Goal: Task Accomplishment & Management: Manage account settings

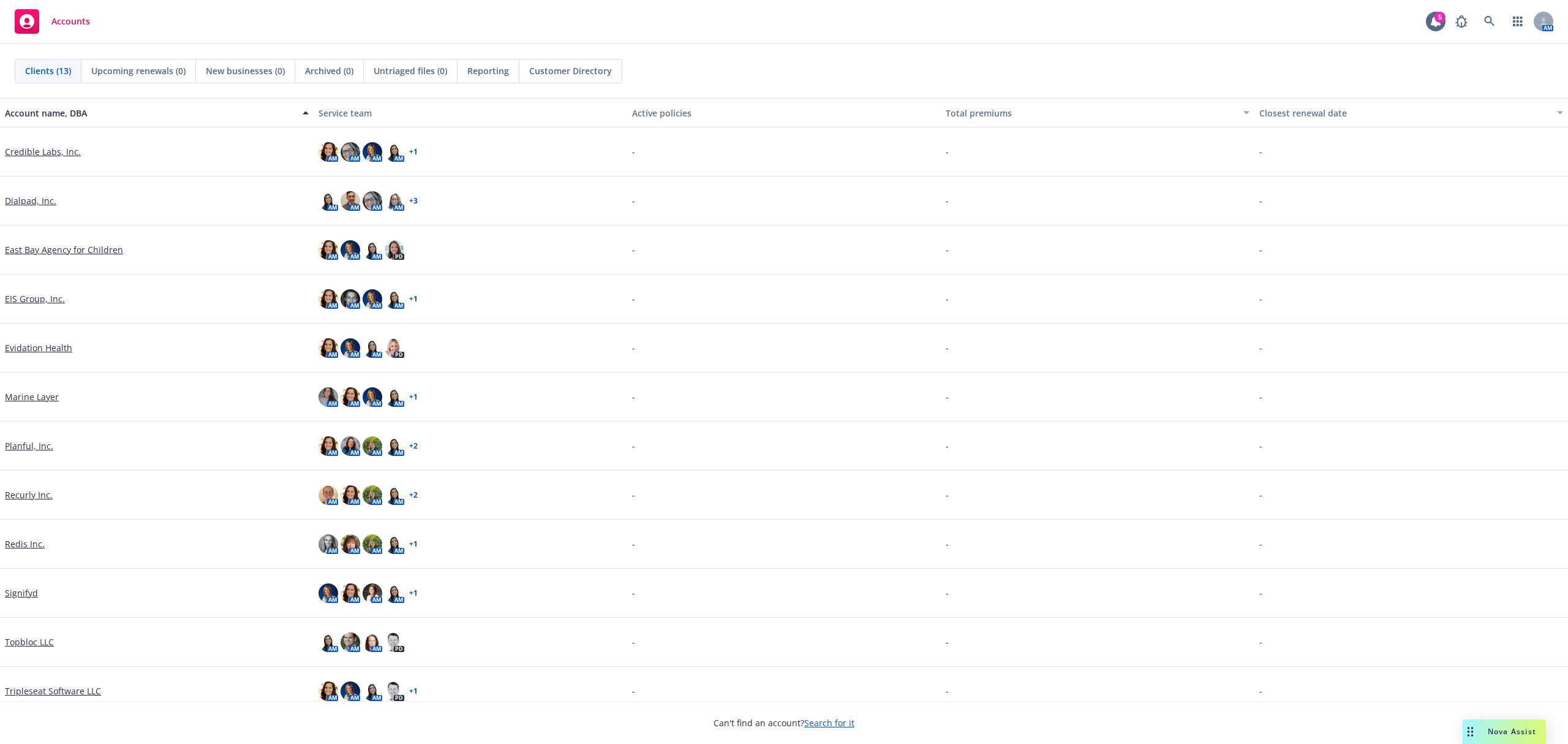
click at [35, 492] on link "Recurly Inc." at bounding box center [28, 494] width 48 height 13
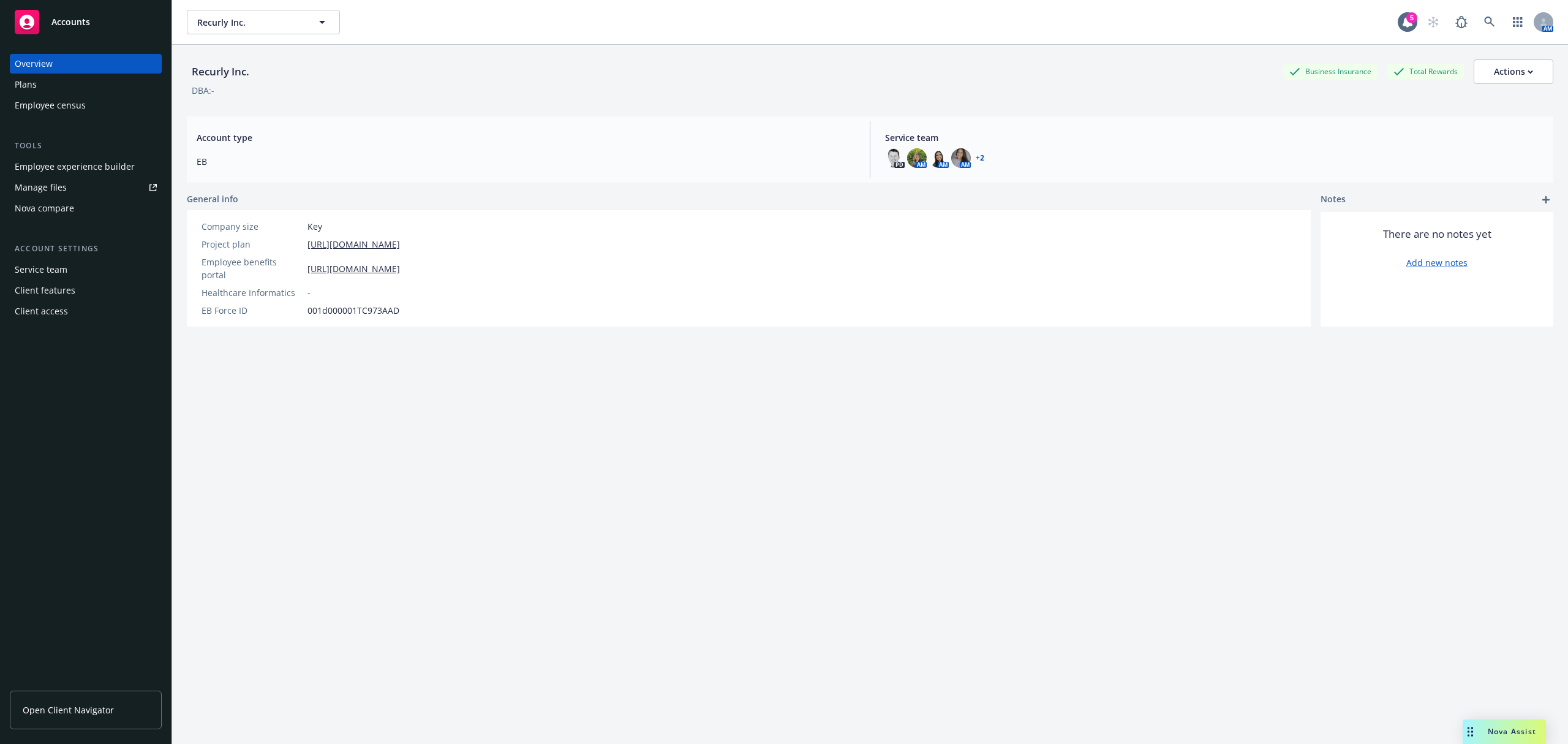
click at [76, 162] on div "Employee experience builder" at bounding box center [75, 167] width 120 height 20
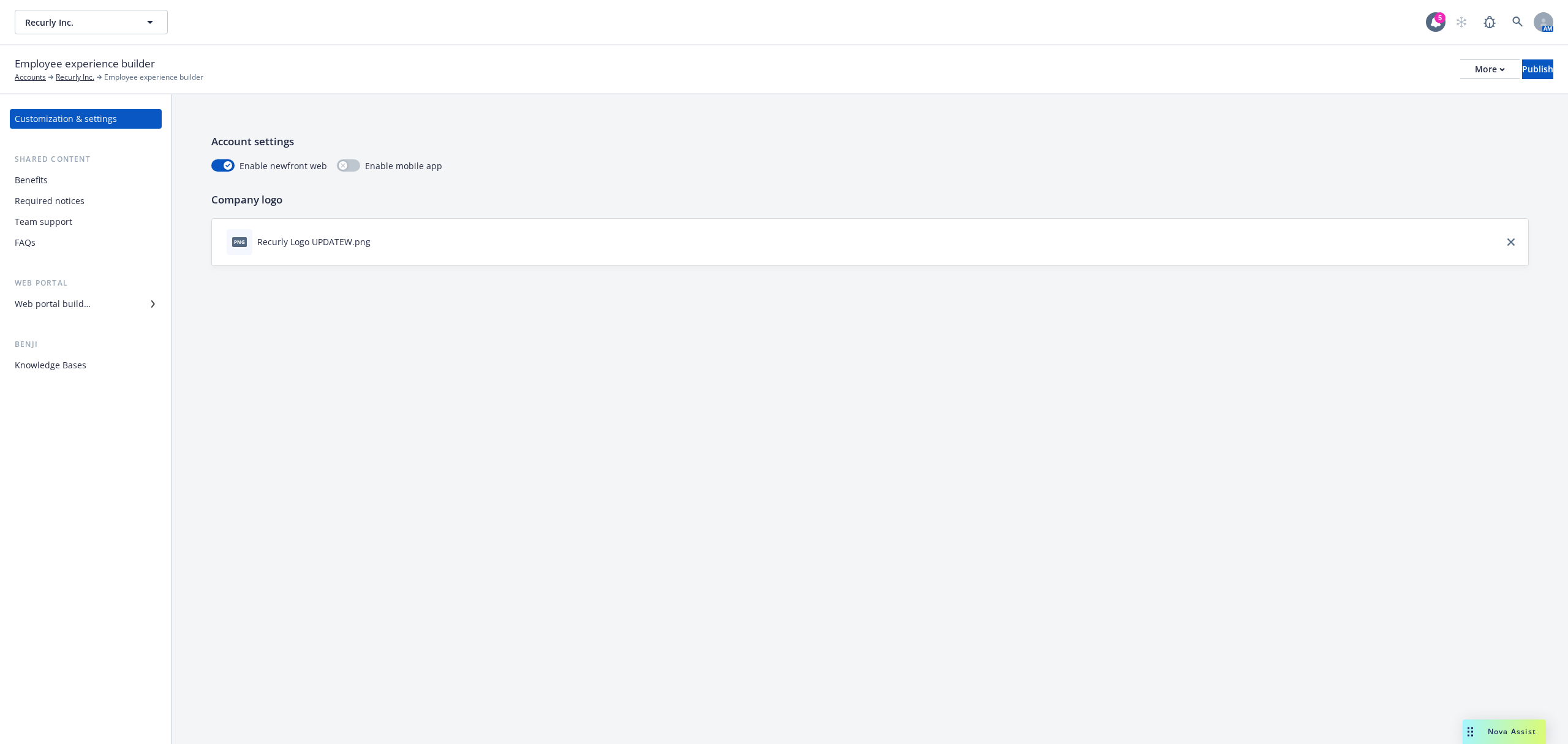
click at [104, 309] on div "Web portal builder" at bounding box center [85, 304] width 142 height 20
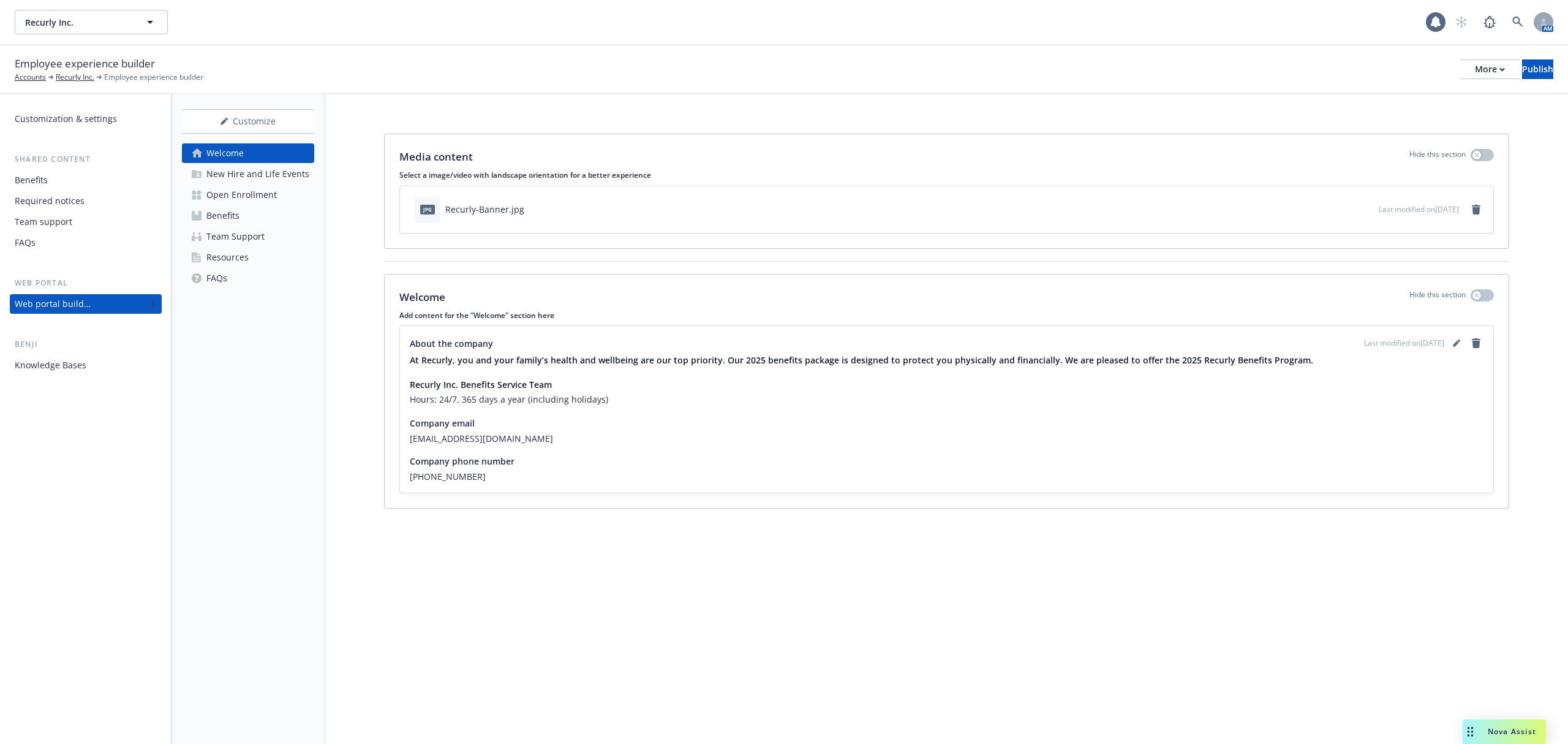
click at [219, 194] on div "Open Enrollment" at bounding box center [241, 195] width 71 height 20
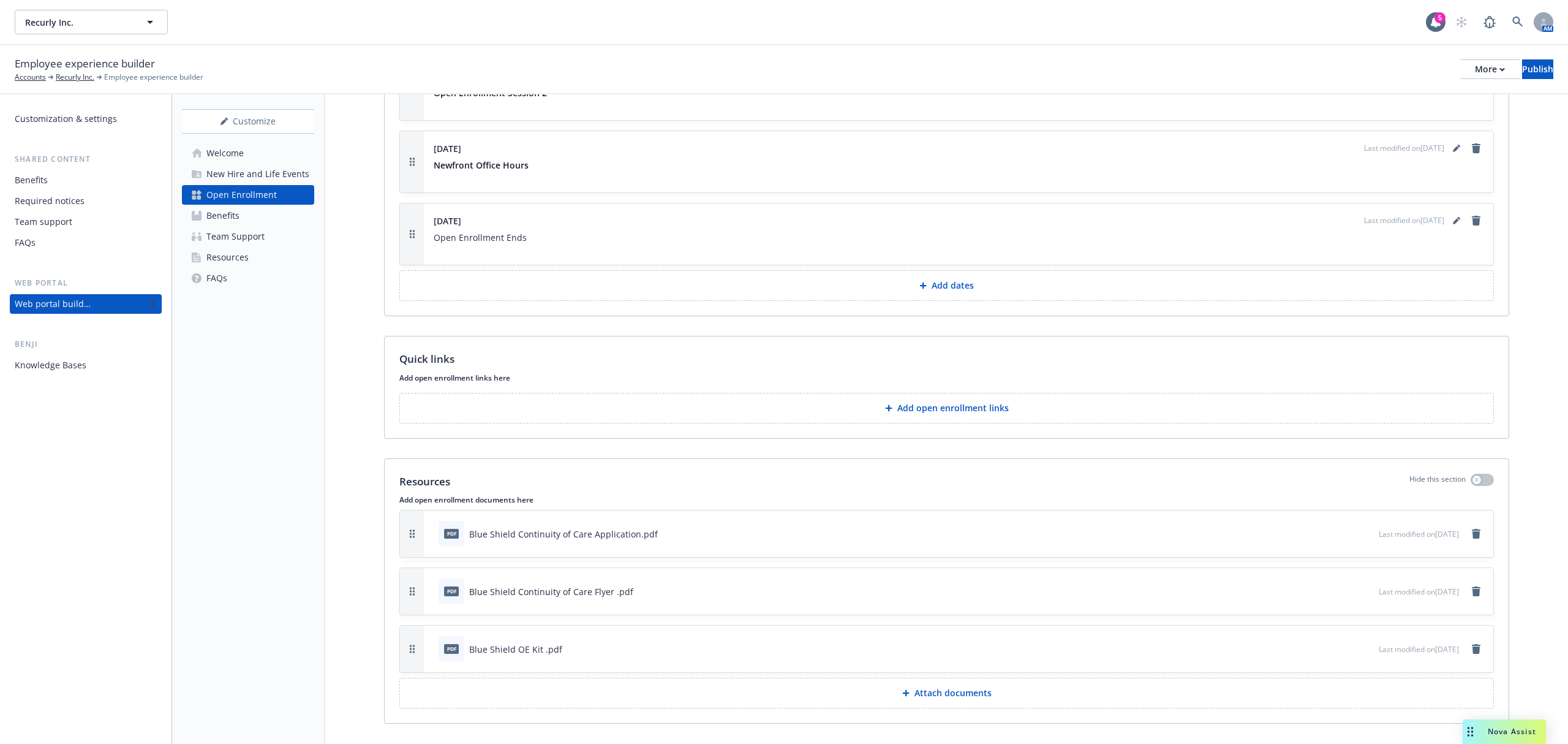
scroll to position [1441, 0]
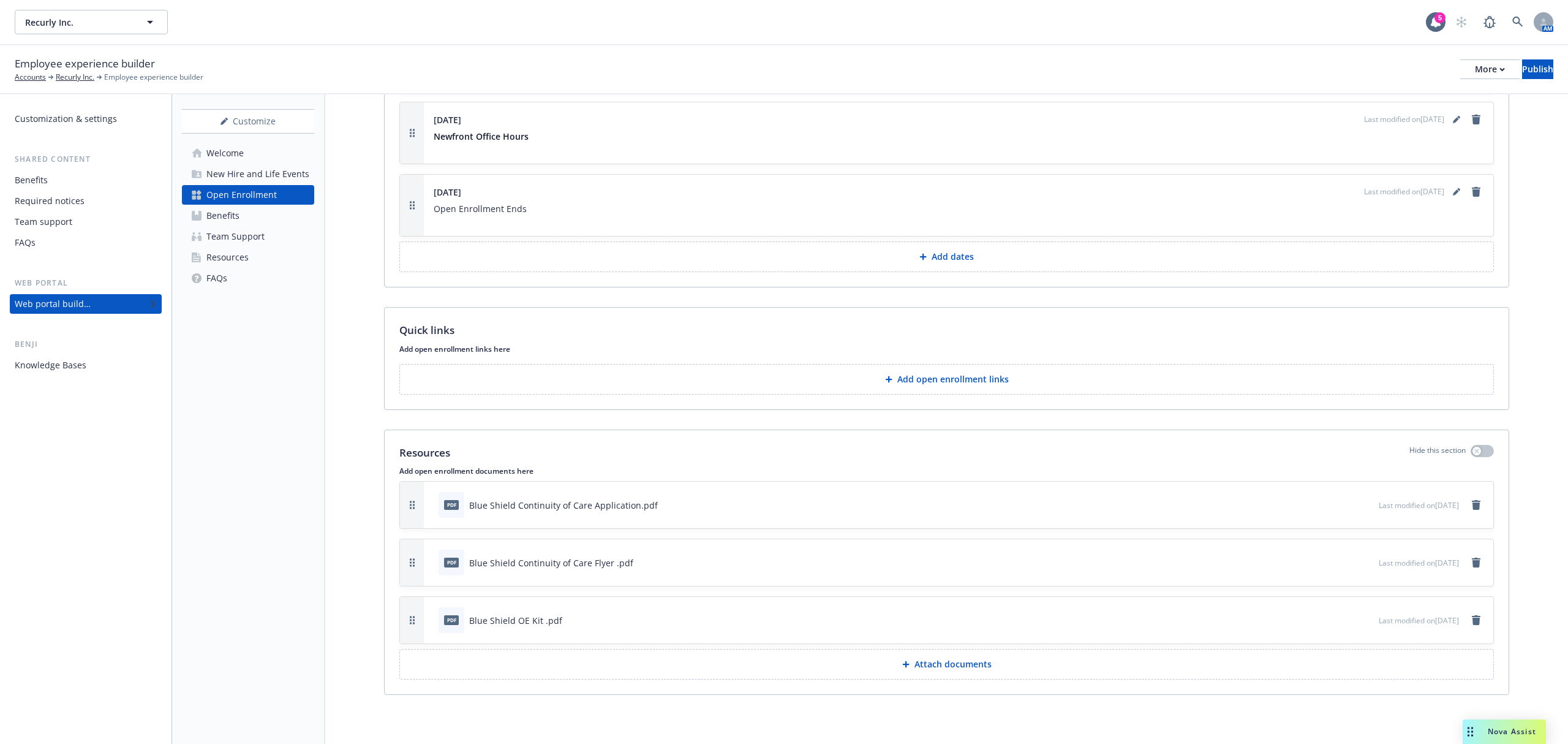
click at [1024, 667] on button "Attach documents" at bounding box center [946, 664] width 1094 height 30
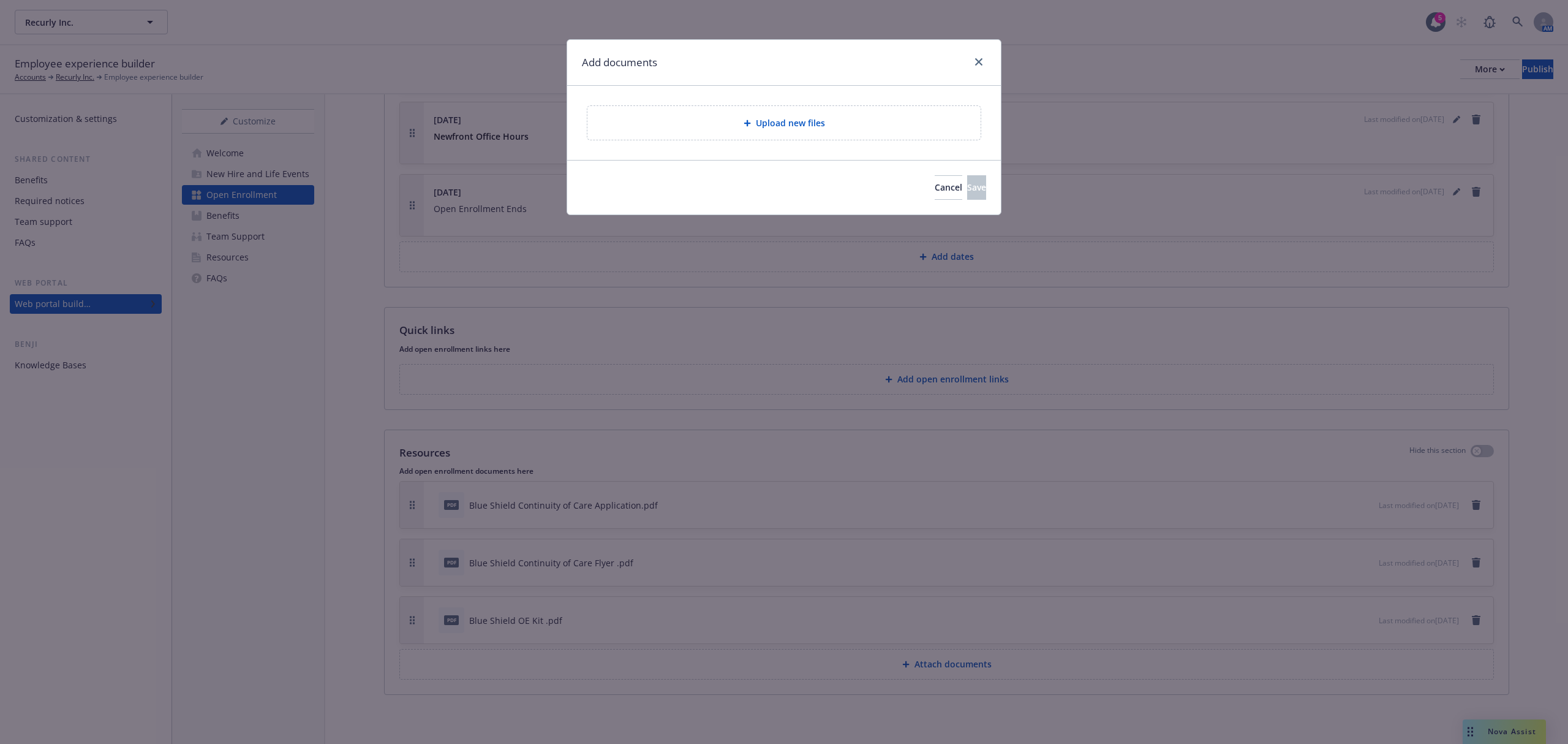
click at [738, 129] on div "Upload new files" at bounding box center [784, 122] width 374 height 14
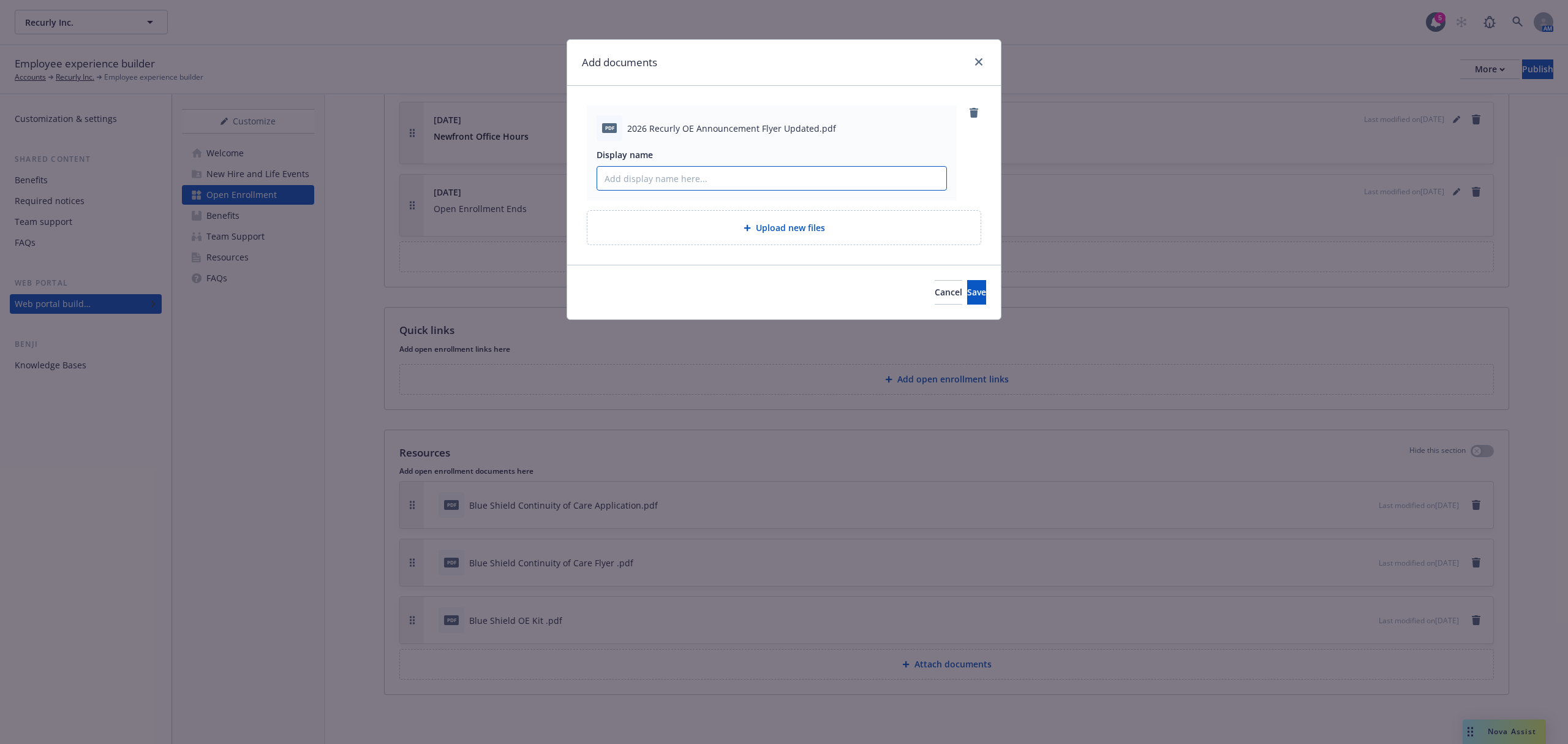
click at [787, 185] on input "Display name" at bounding box center [771, 178] width 349 height 23
type input "Recurly OE Announcement Flyer"
click at [978, 293] on button "Save" at bounding box center [976, 292] width 19 height 24
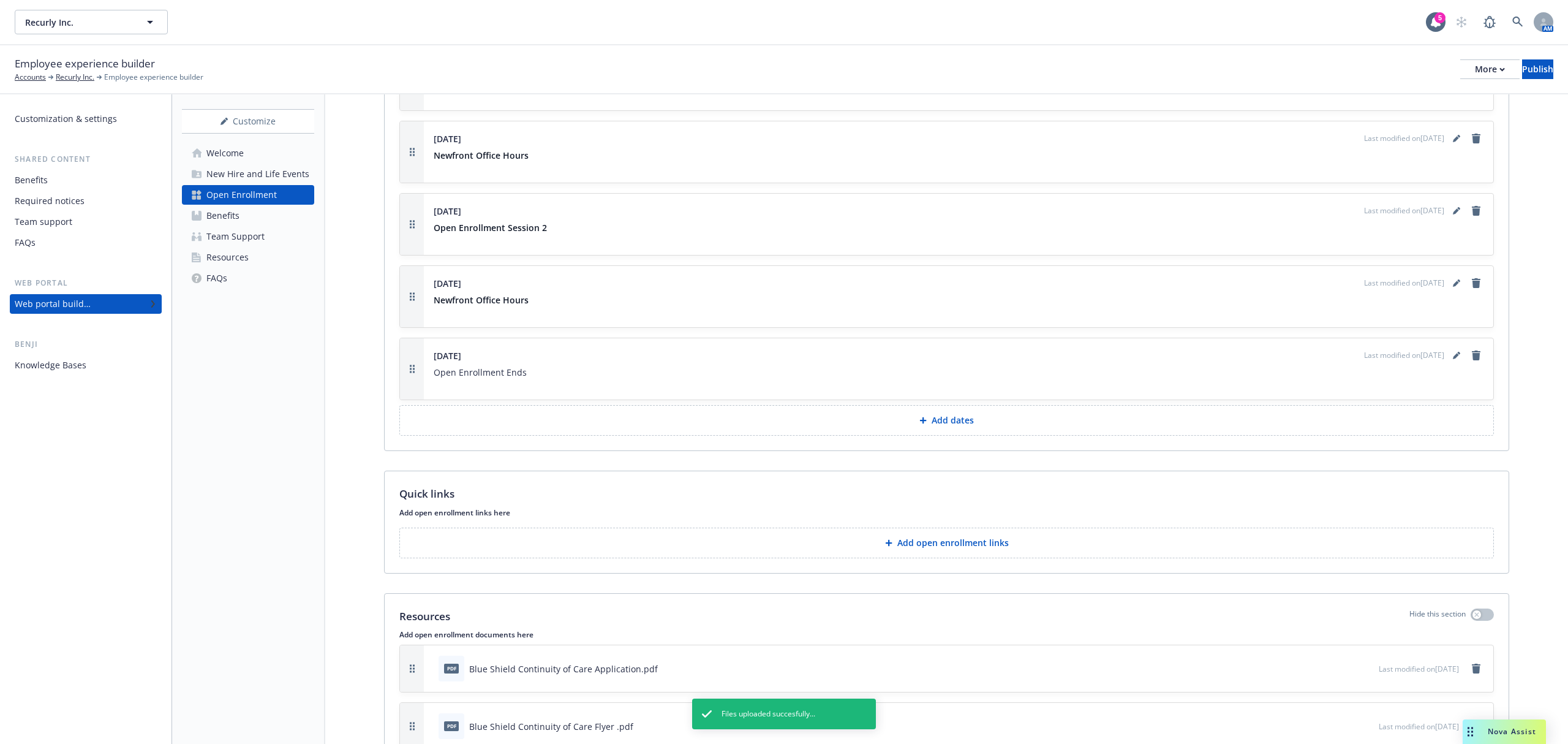
scroll to position [927, 0]
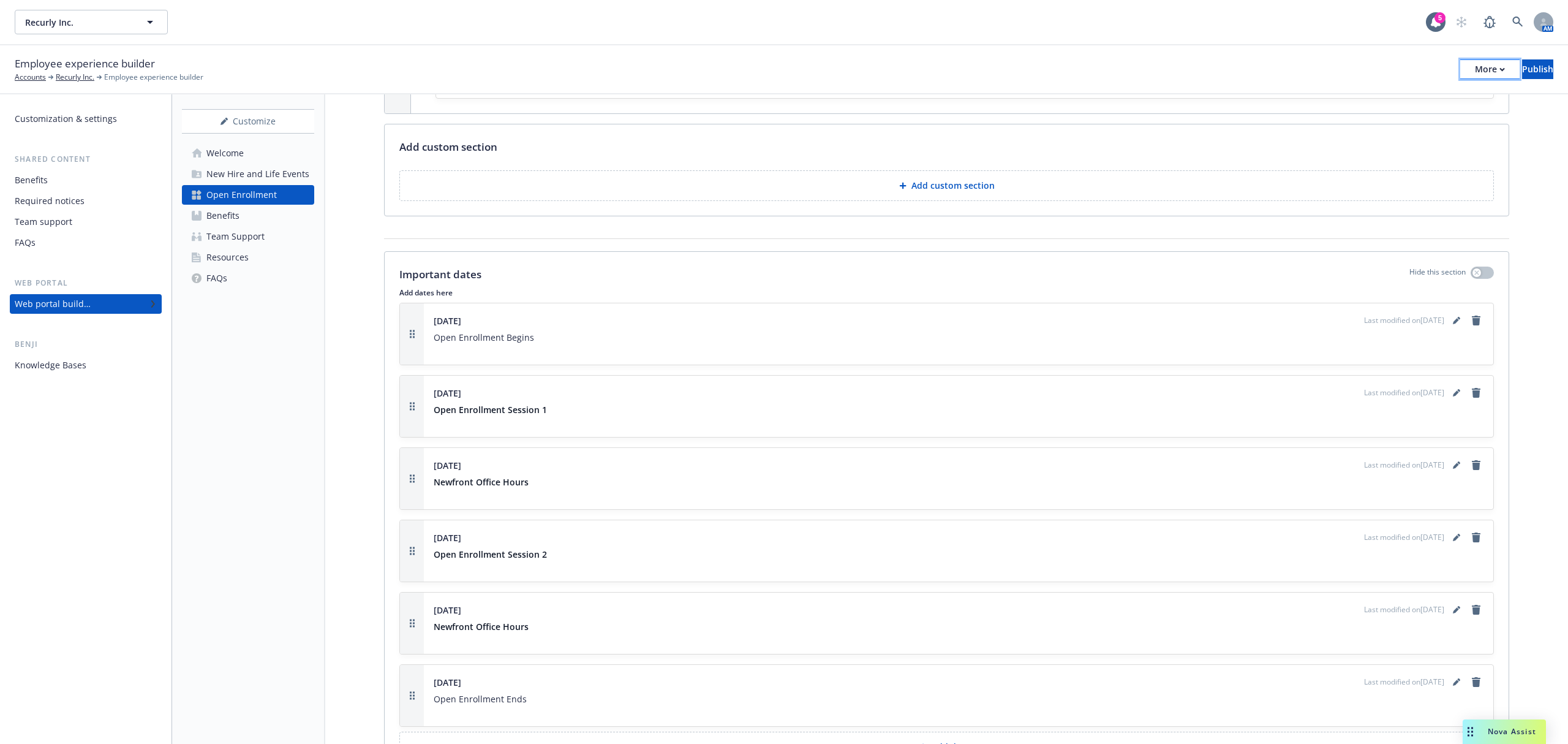
click at [1499, 67] on icon "button" at bounding box center [1502, 69] width 5 height 4
drag, startPoint x: 1383, startPoint y: 104, endPoint x: 1312, endPoint y: 100, distance: 71.1
click at [1382, 104] on link "Copy preview link" at bounding box center [1388, 96] width 181 height 24
click at [1475, 63] on div "More" at bounding box center [1489, 69] width 30 height 19
click at [1419, 113] on link "Copy portal link" at bounding box center [1388, 120] width 181 height 24
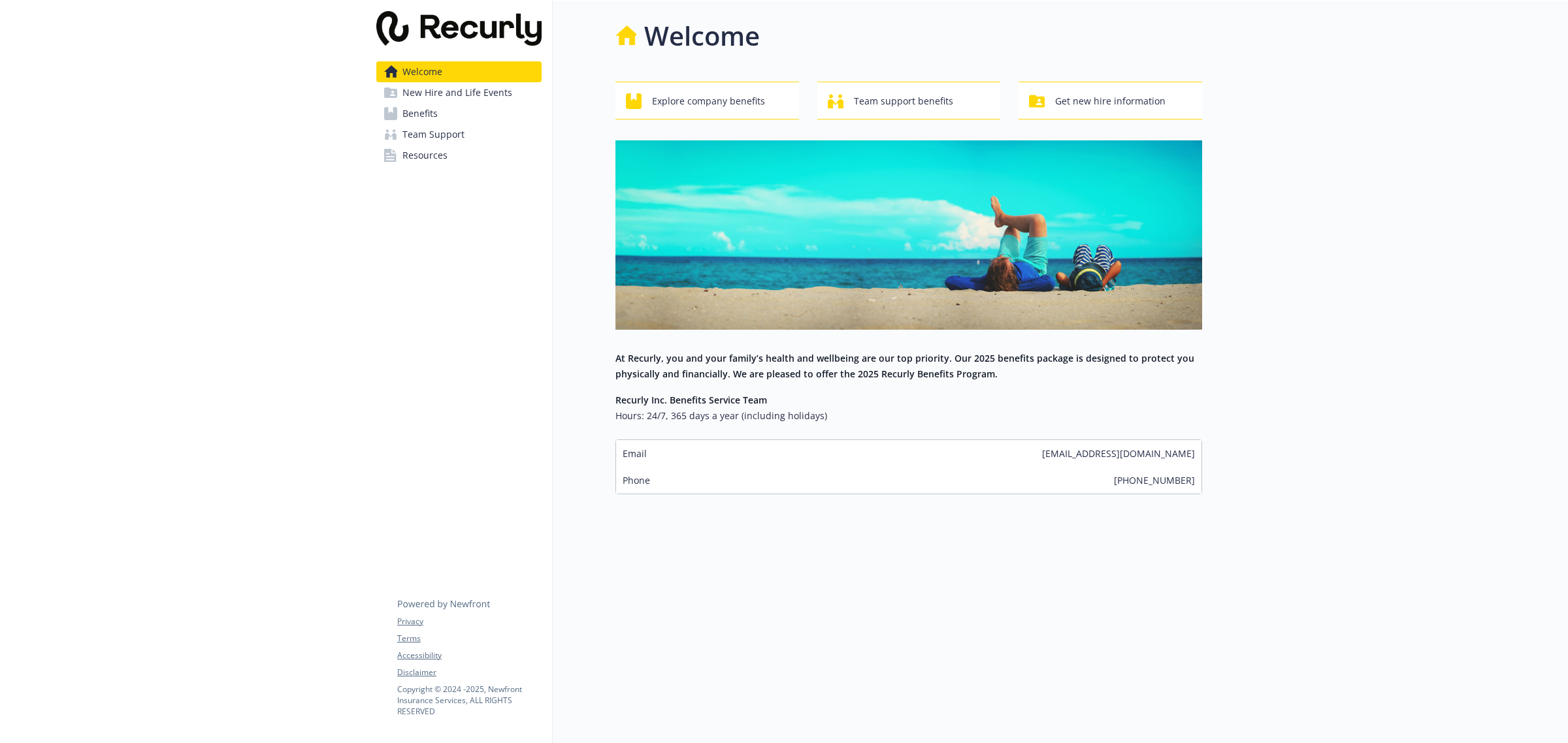
click at [447, 123] on link "Benefits" at bounding box center [459, 113] width 166 height 21
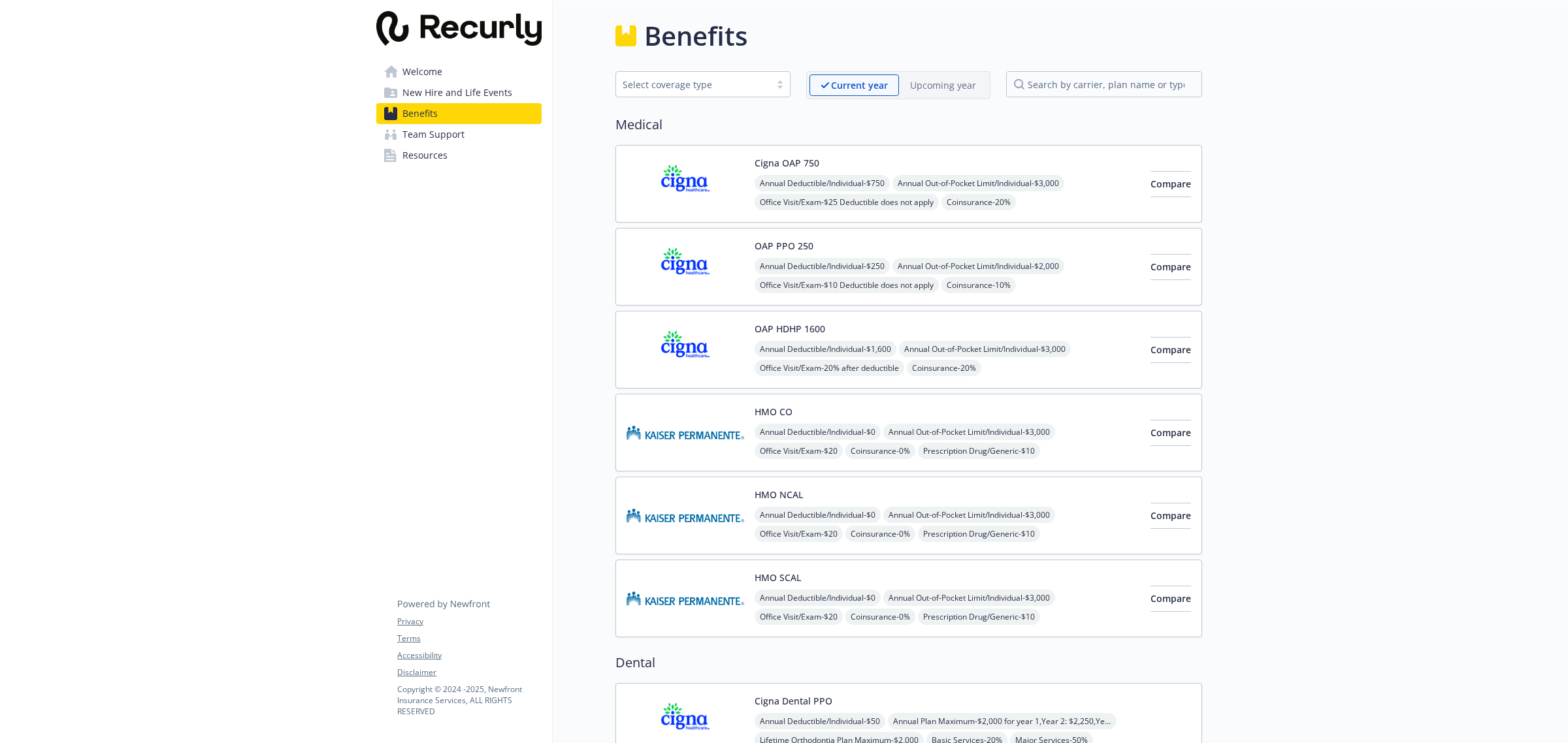
click at [458, 78] on link "Welcome" at bounding box center [459, 72] width 166 height 21
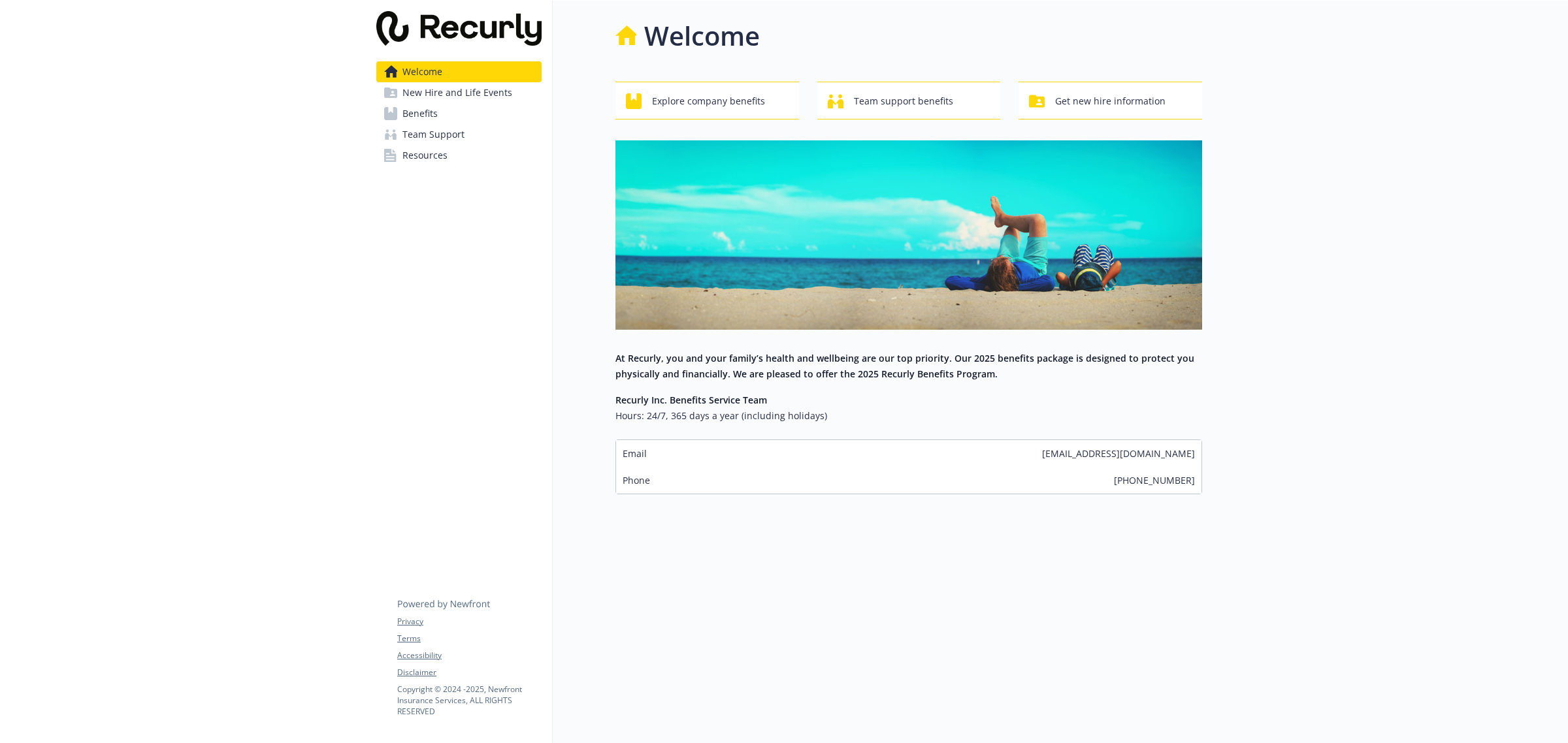
click at [439, 94] on span "New Hire and Life Events" at bounding box center [457, 93] width 110 height 21
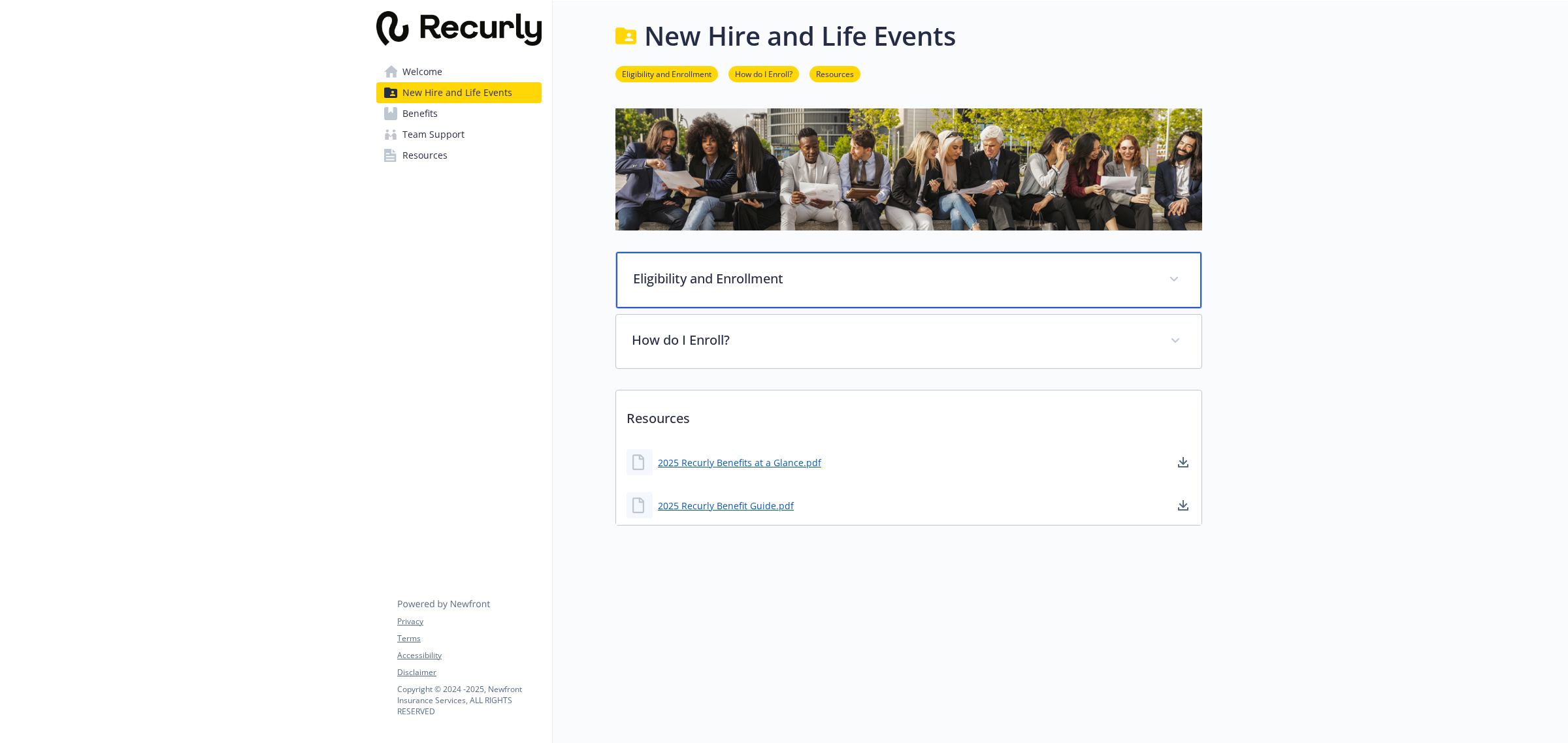
click at [903, 282] on p "Eligibility and Enrollment" at bounding box center [893, 279] width 520 height 20
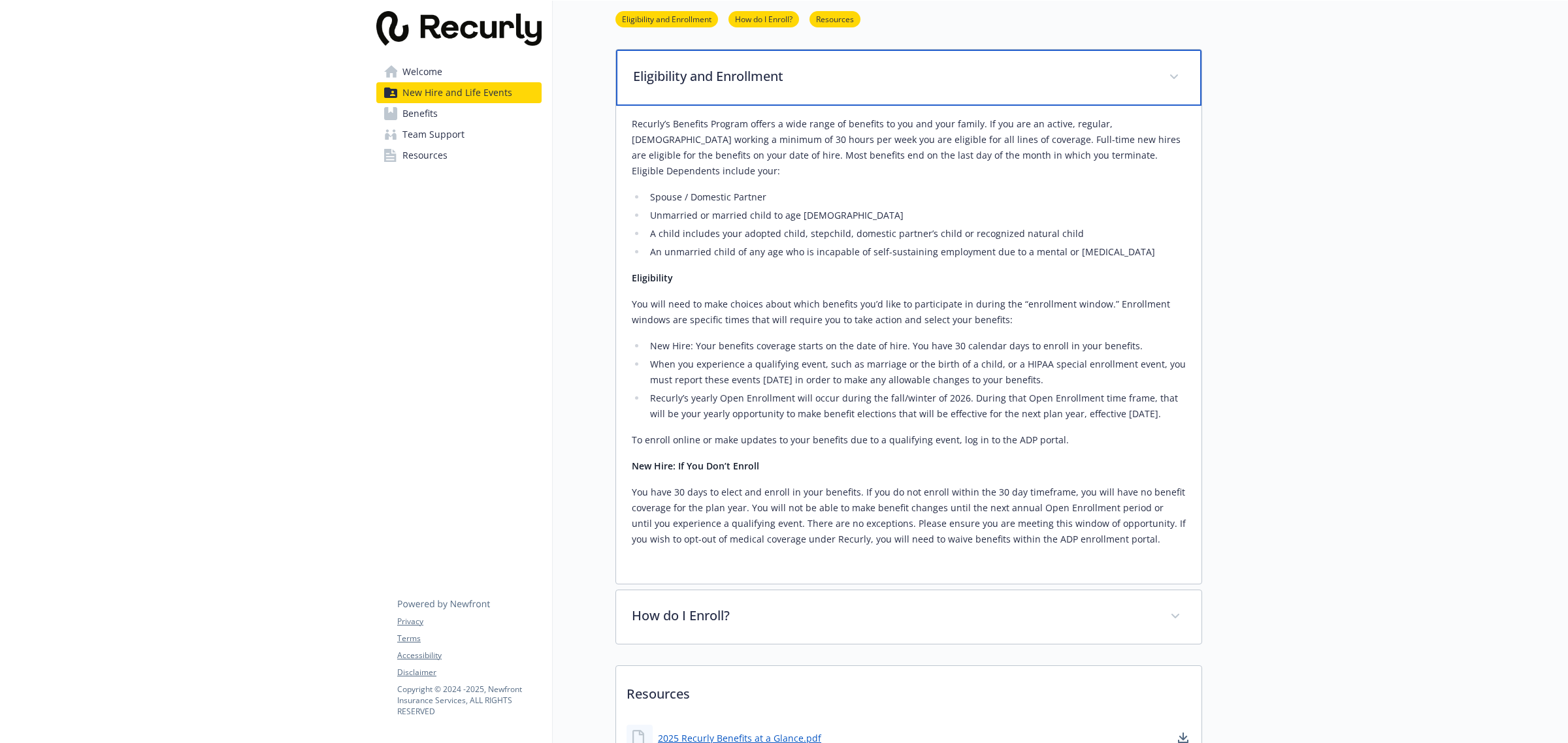
scroll to position [351, 0]
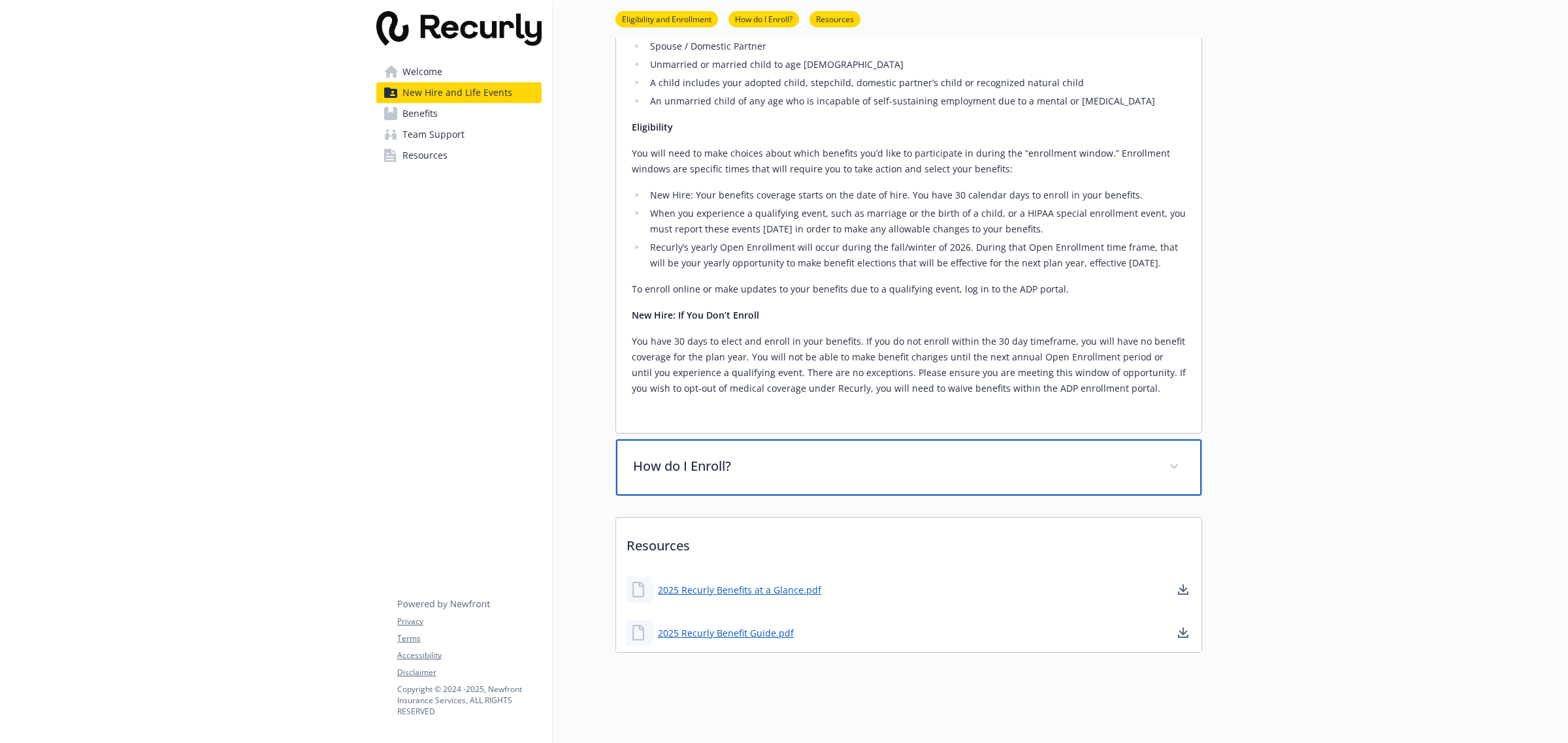
click at [771, 466] on div "How do I Enroll?" at bounding box center [908, 468] width 586 height 56
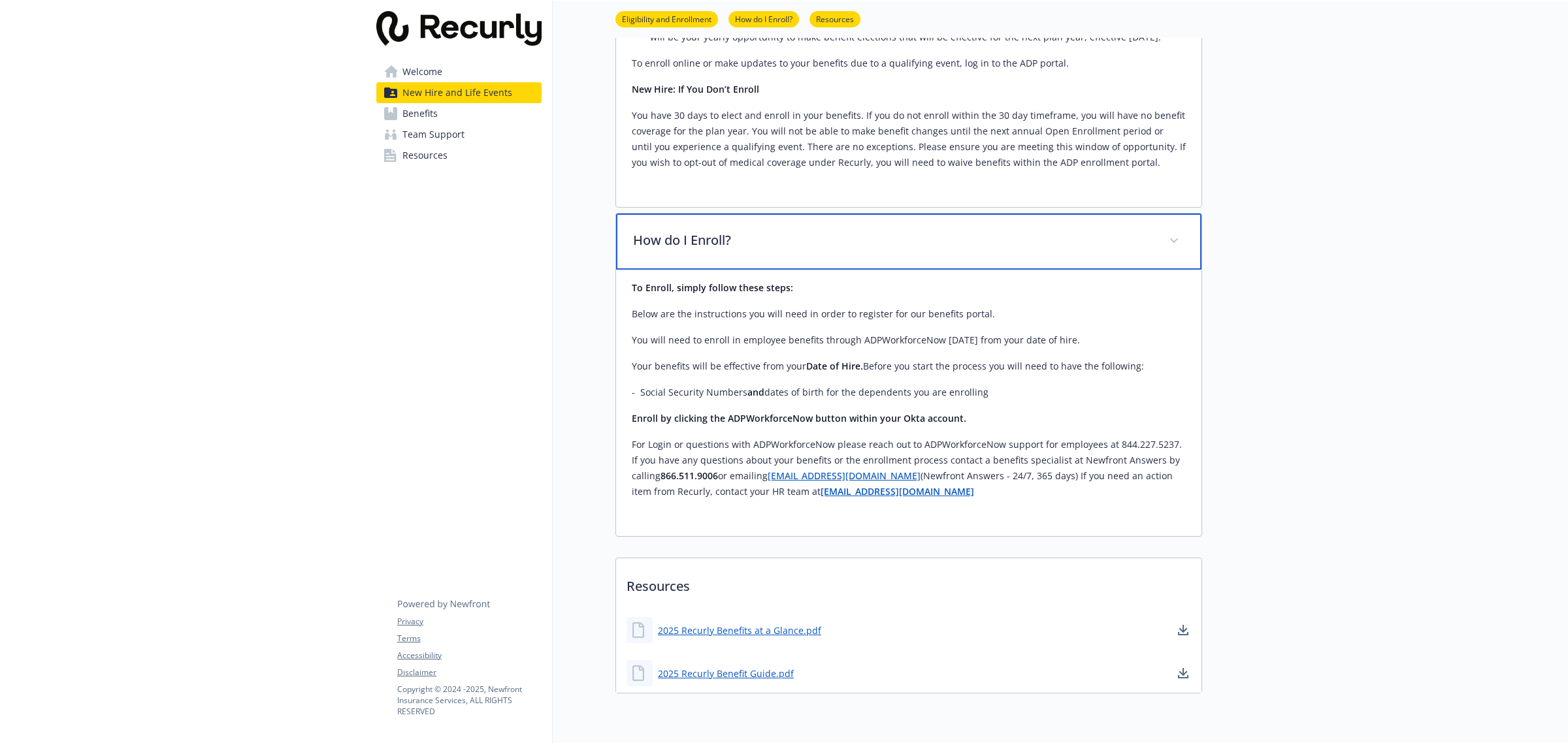
scroll to position [617, 0]
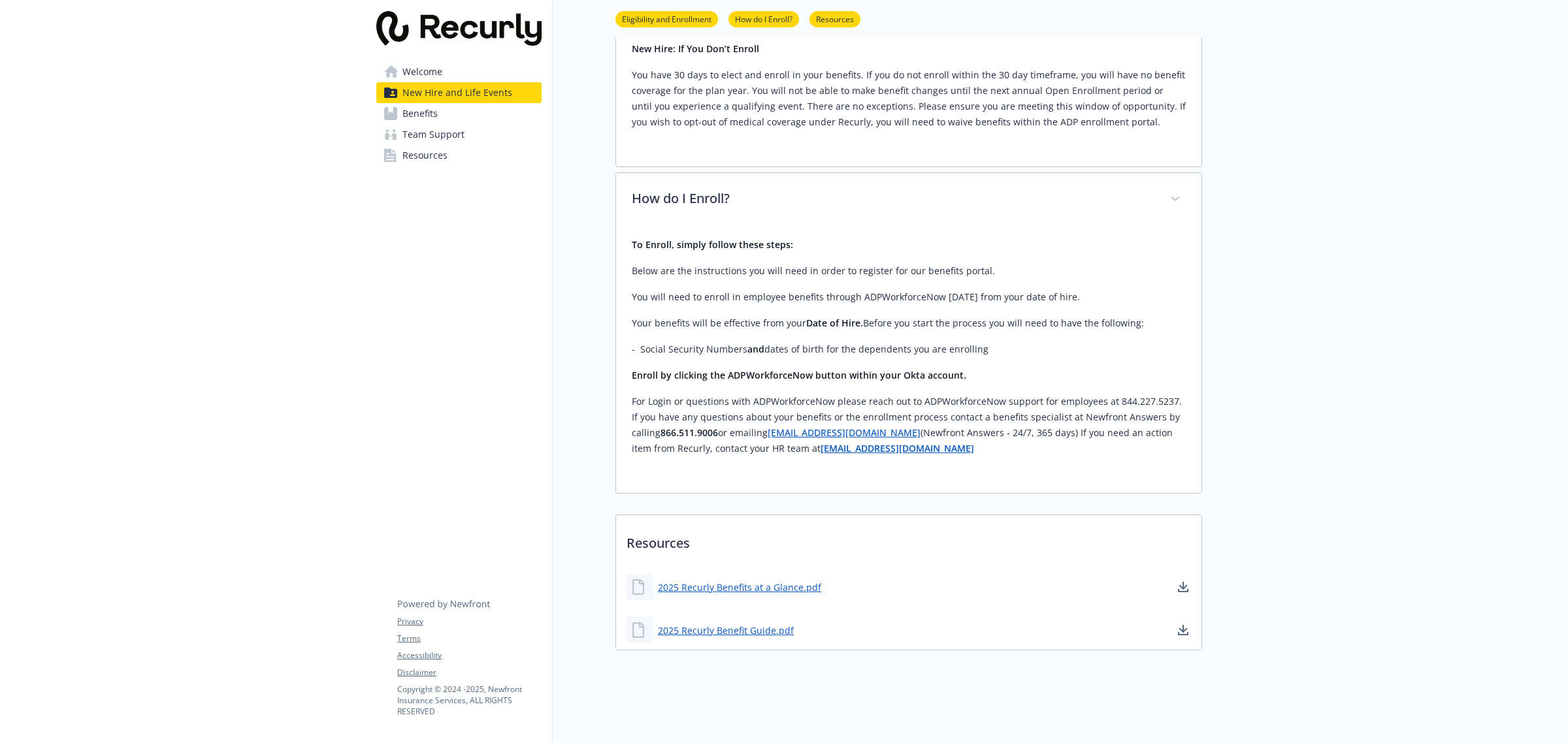
click at [471, 103] on span "New Hire and Life Events" at bounding box center [457, 93] width 110 height 21
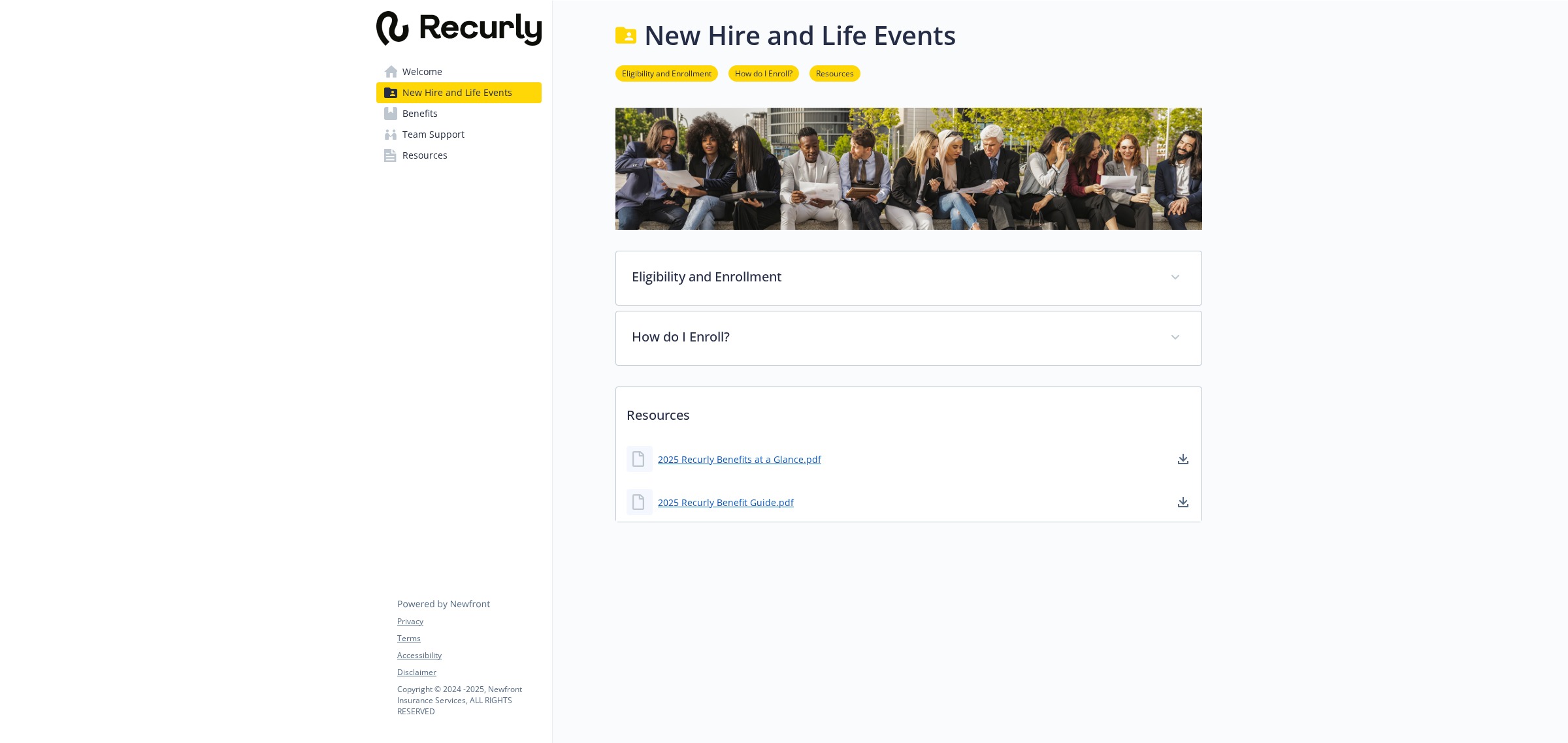
click at [468, 109] on link "Benefits" at bounding box center [459, 113] width 166 height 21
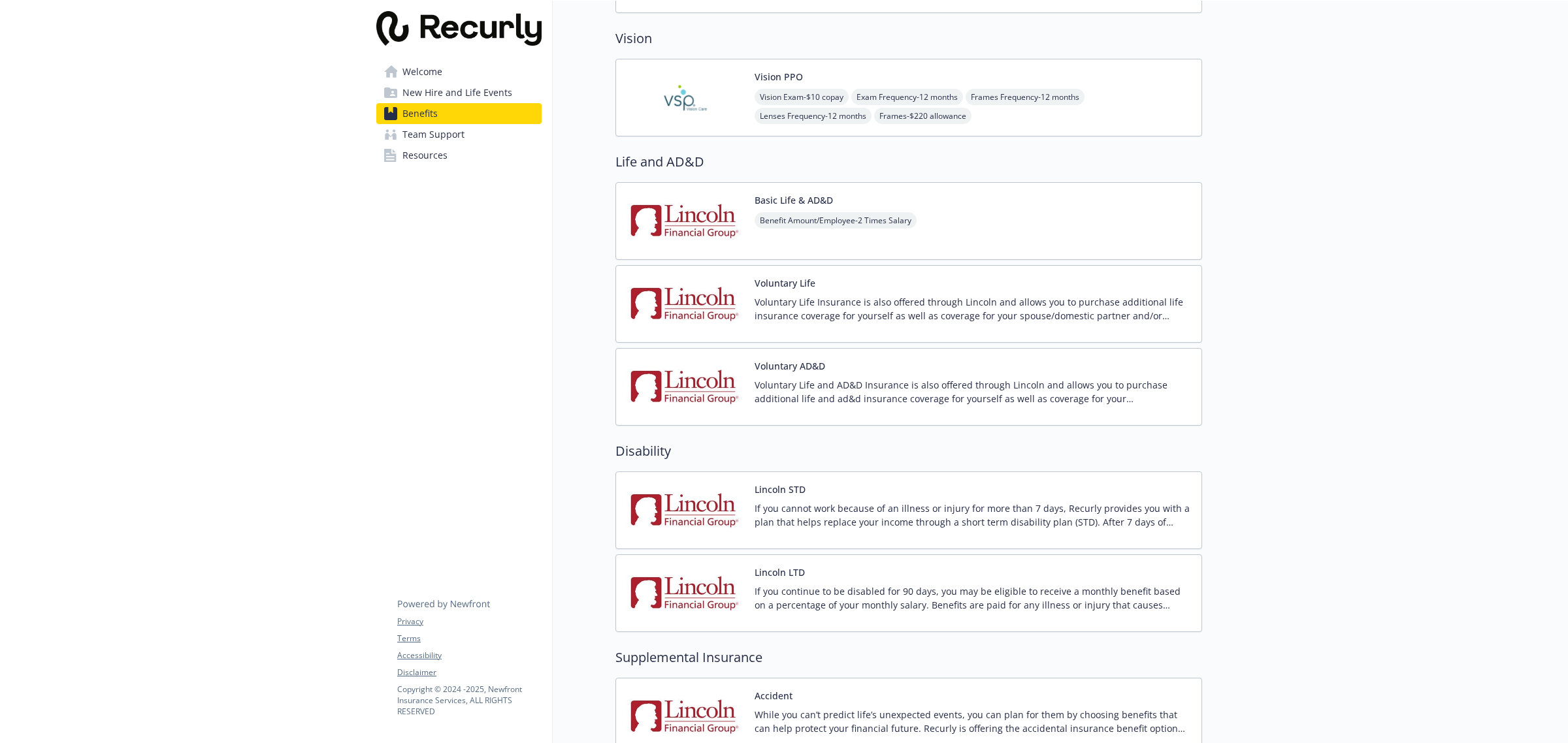
click at [469, 132] on link "Team Support" at bounding box center [459, 135] width 166 height 21
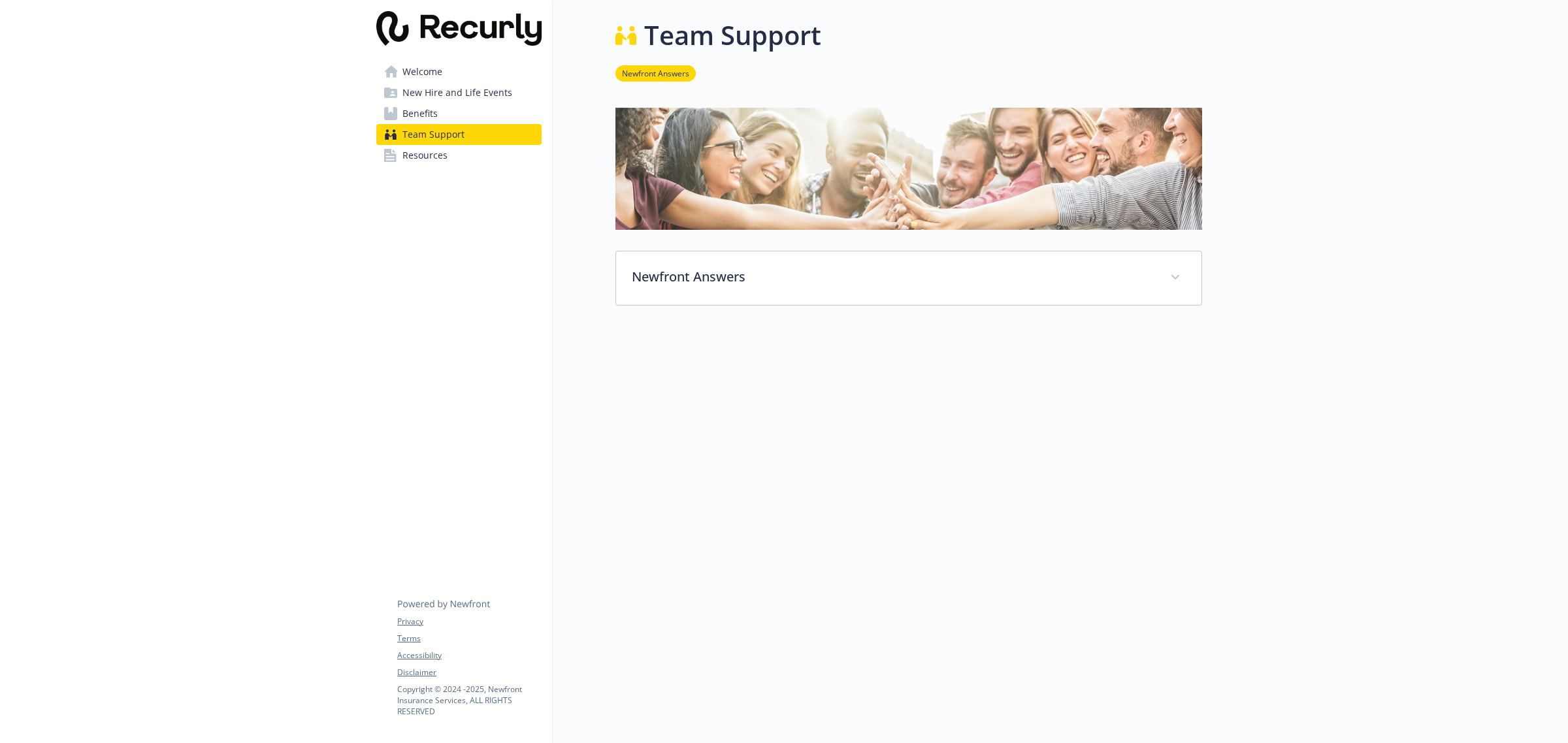
scroll to position [13, 0]
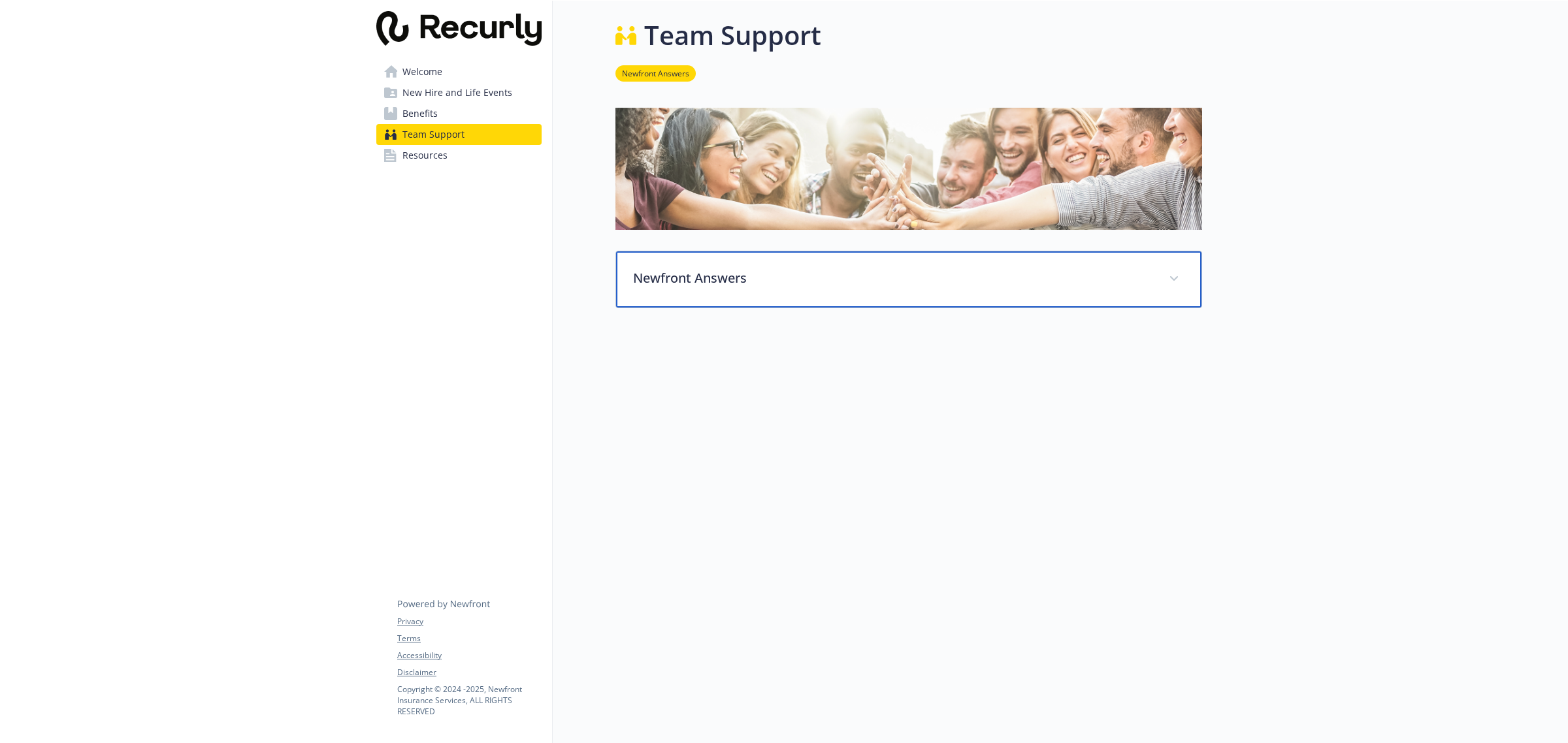
click at [717, 275] on div "Newfront Answers" at bounding box center [908, 280] width 586 height 56
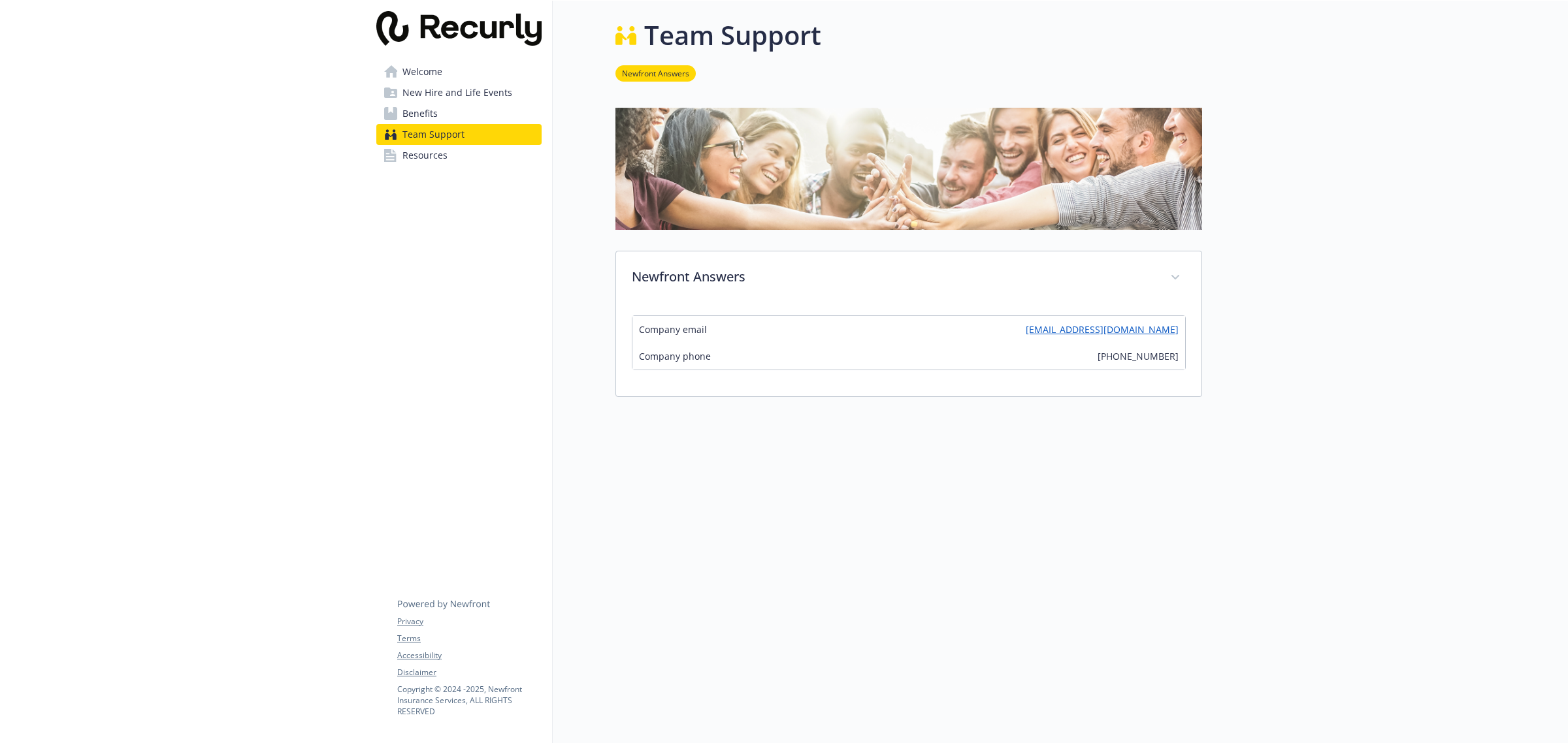
click at [471, 165] on link "Resources" at bounding box center [459, 156] width 166 height 21
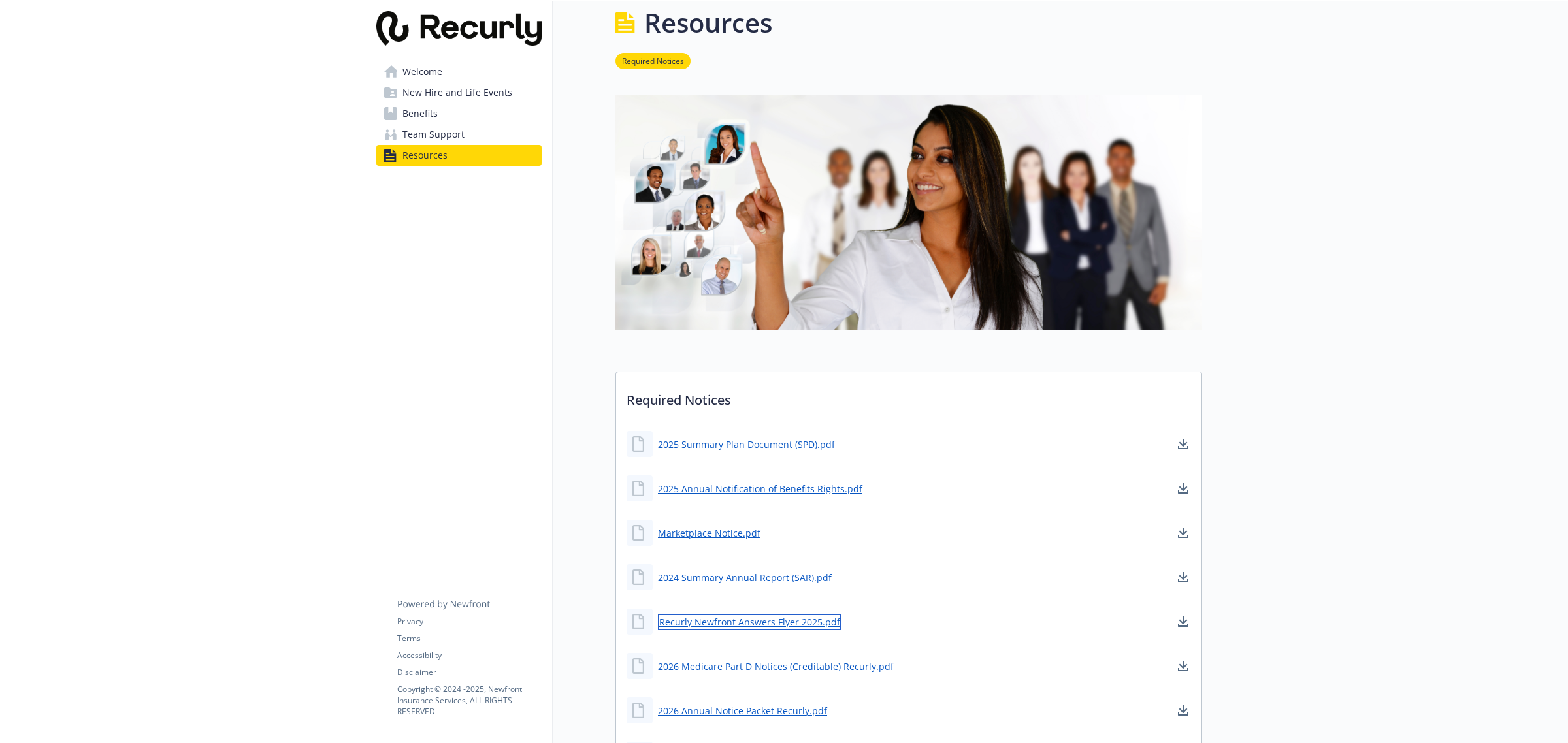
click at [776, 618] on link "Recurly Newfront Answers Flyer 2025.pdf" at bounding box center [750, 622] width 184 height 16
drag, startPoint x: 426, startPoint y: 68, endPoint x: 458, endPoint y: 43, distance: 40.6
click at [426, 68] on span "Welcome" at bounding box center [422, 72] width 40 height 21
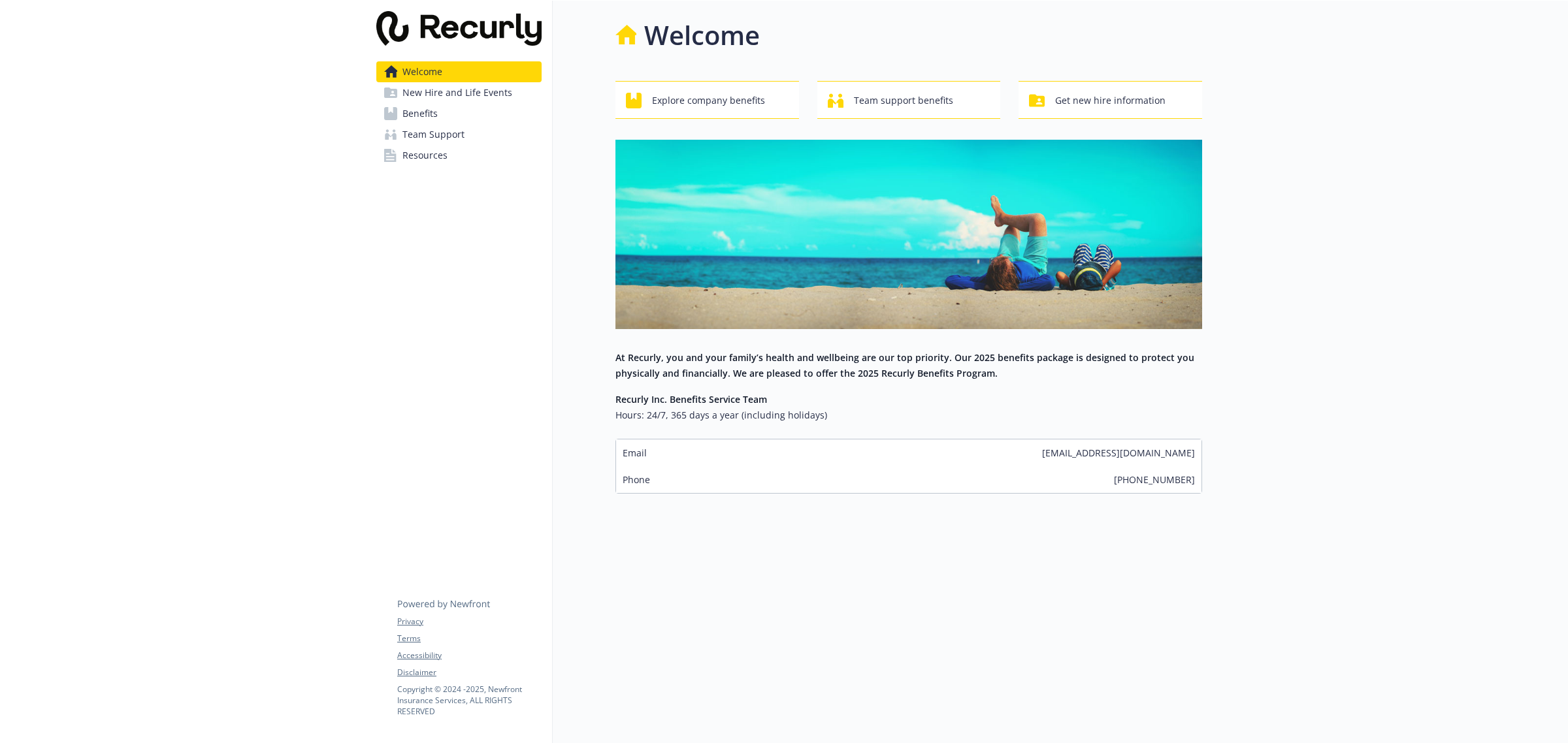
click at [1452, 190] on div at bounding box center [1385, 371] width 366 height 743
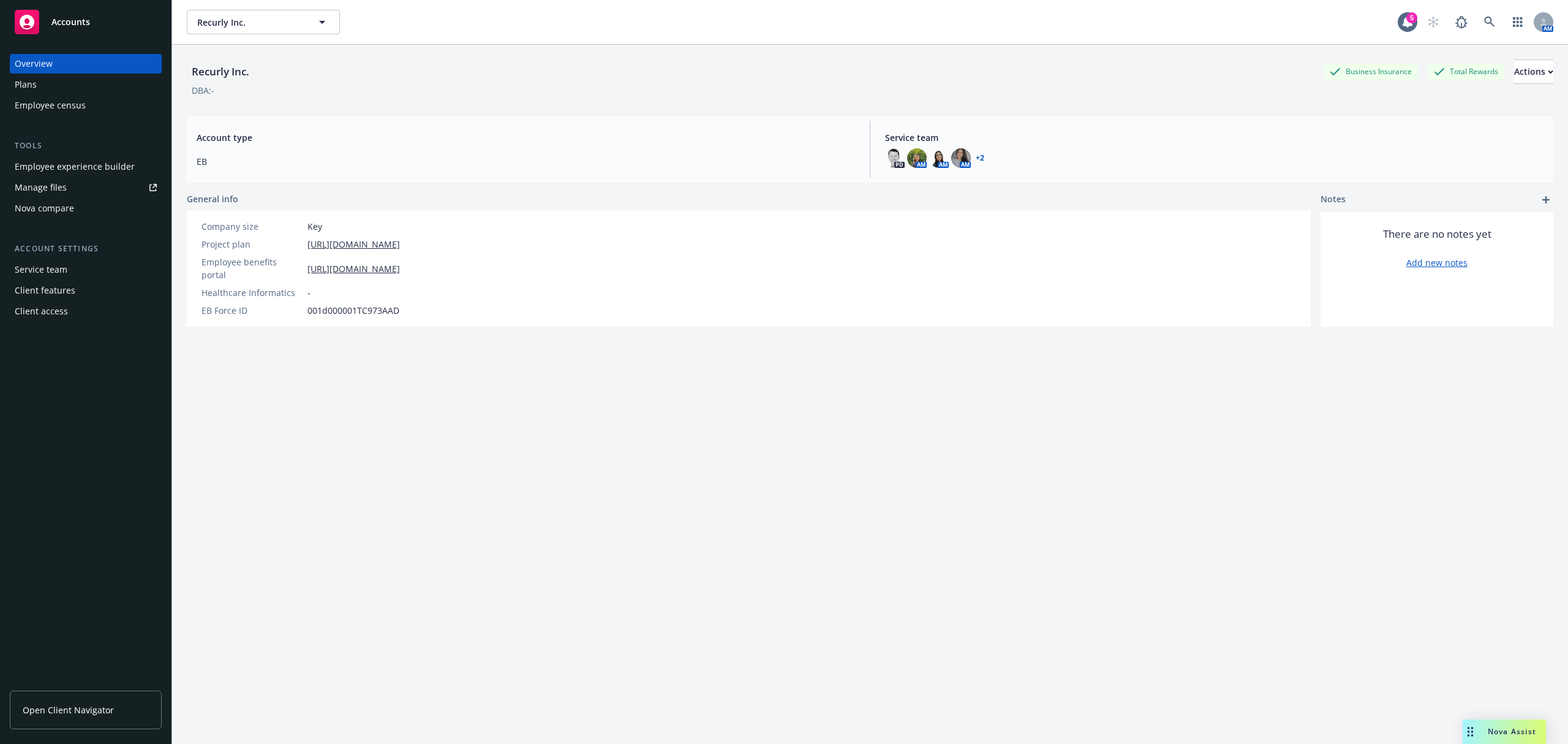
click at [69, 307] on div "Client access" at bounding box center [85, 311] width 142 height 20
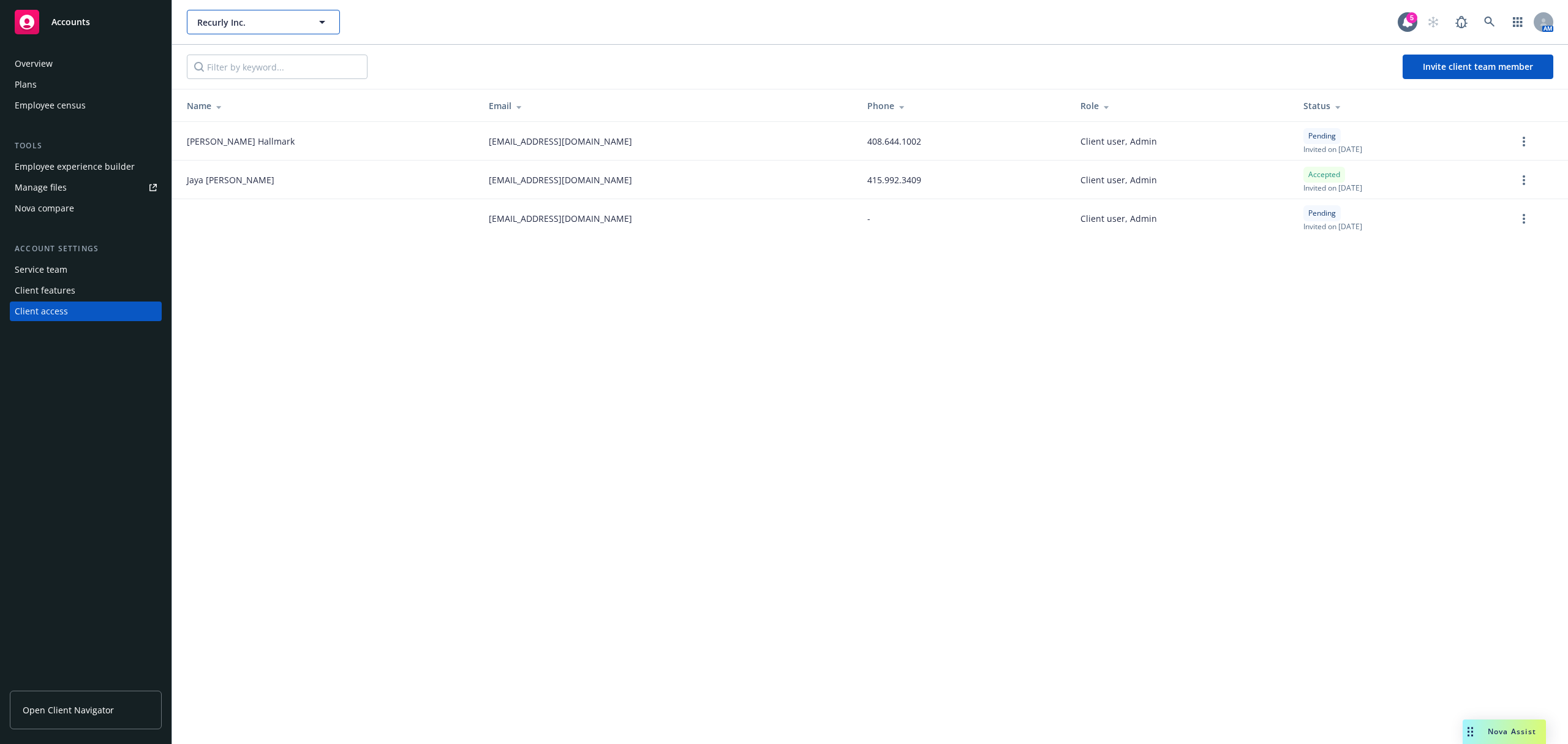
click at [317, 21] on icon "button" at bounding box center [322, 22] width 15 height 15
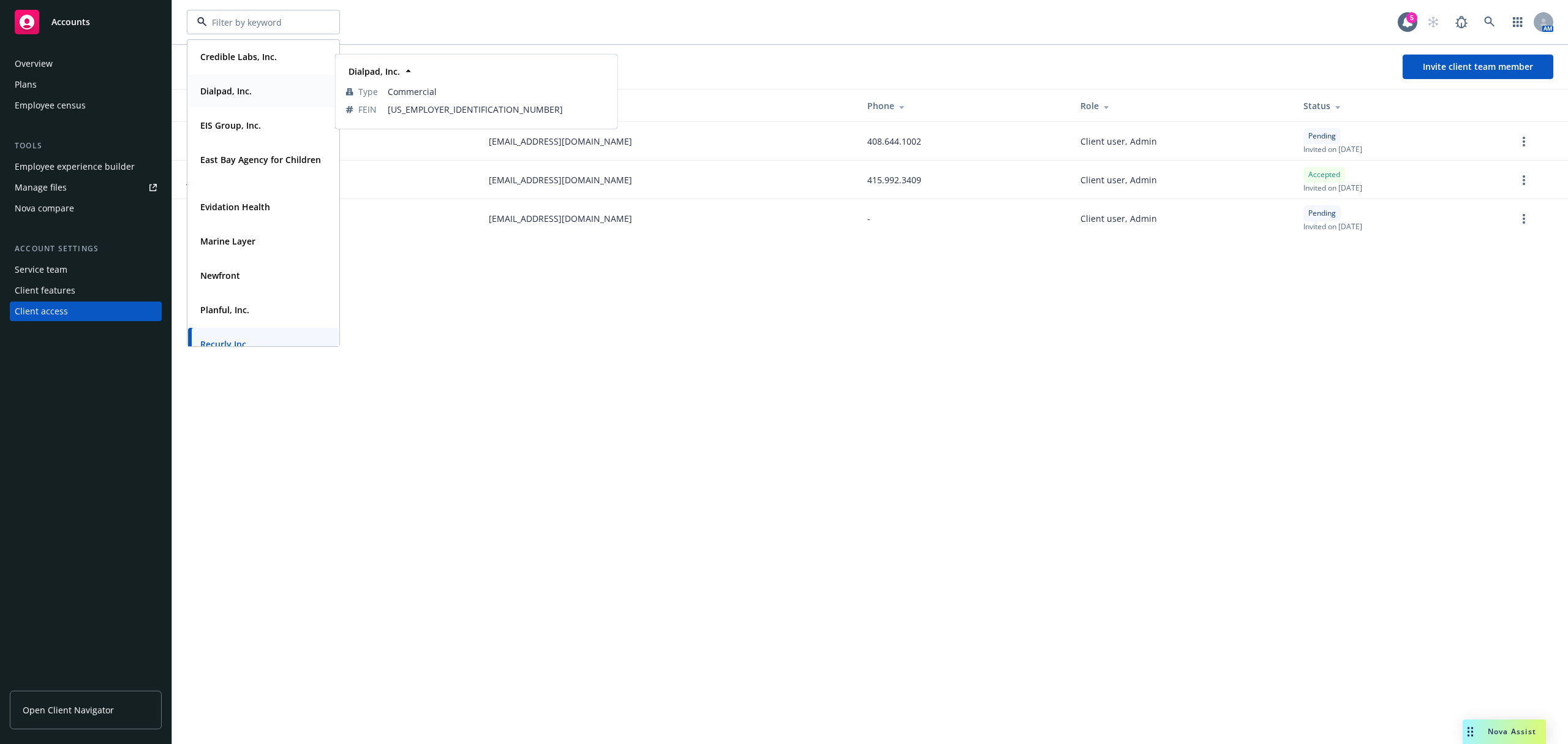
click at [245, 86] on strong "Dialpad, Inc." at bounding box center [226, 91] width 52 height 12
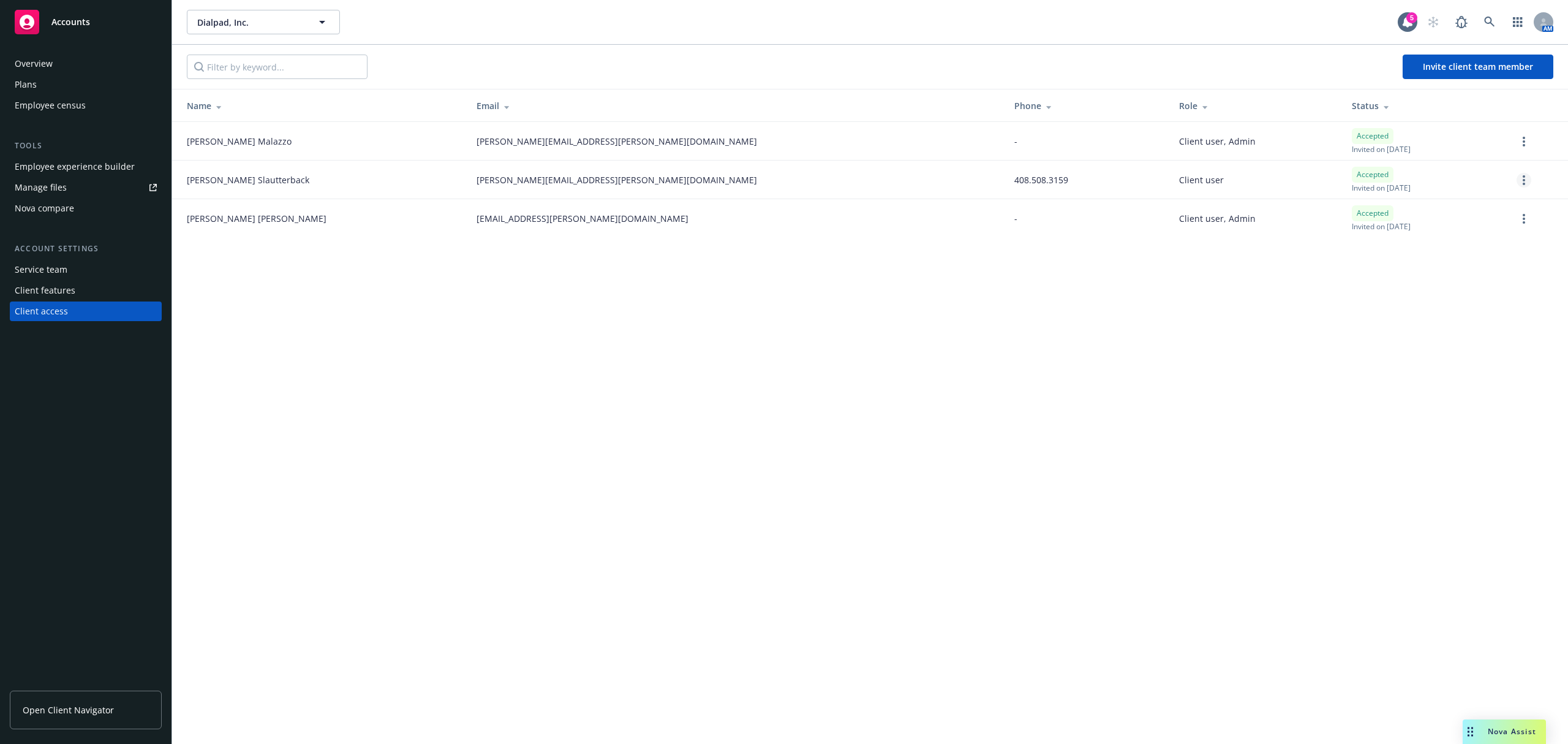
click at [1524, 180] on circle "more" at bounding box center [1524, 180] width 3 height 3
click at [1445, 293] on link "Remove team member" at bounding box center [1459, 289] width 143 height 24
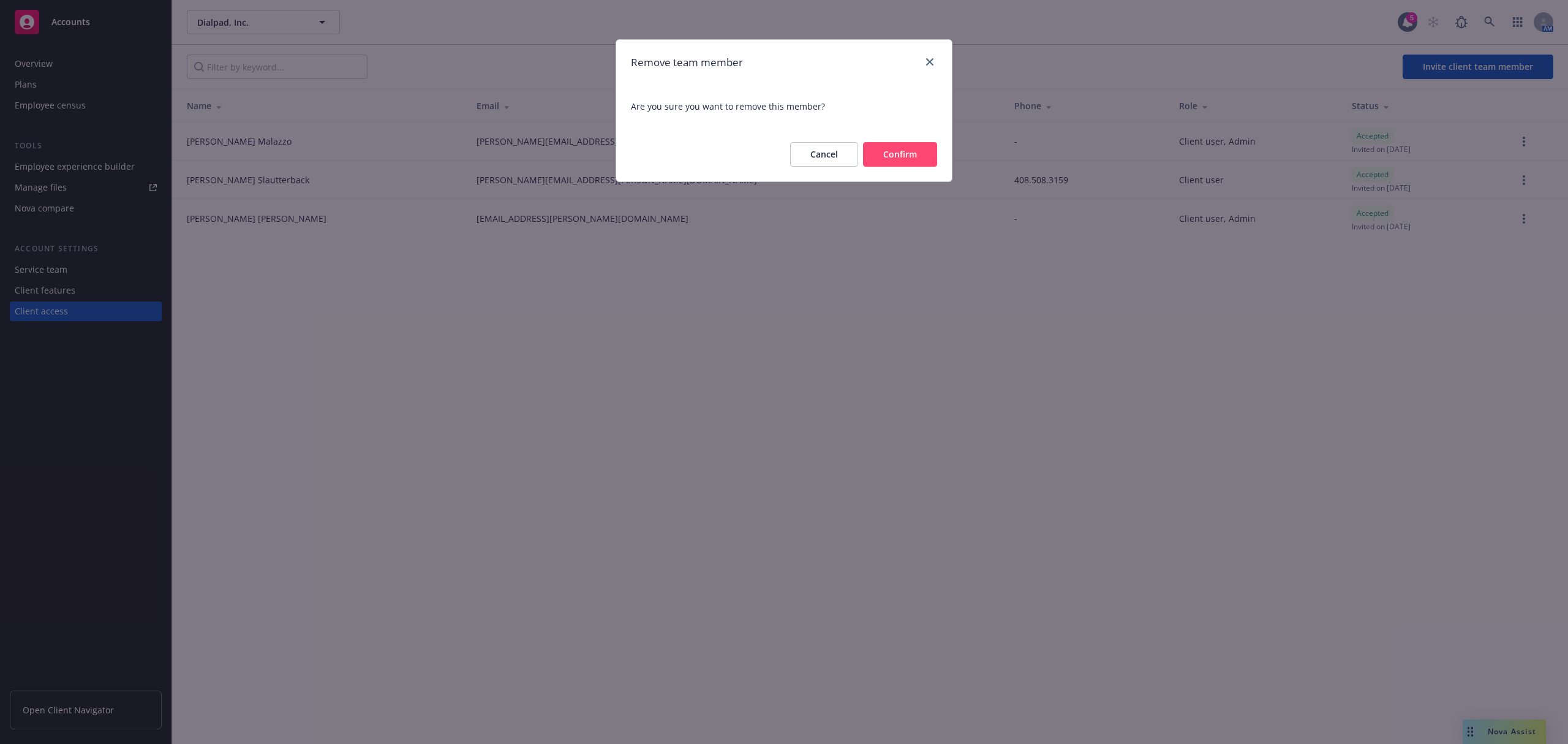
click at [912, 157] on button "Confirm" at bounding box center [900, 154] width 74 height 24
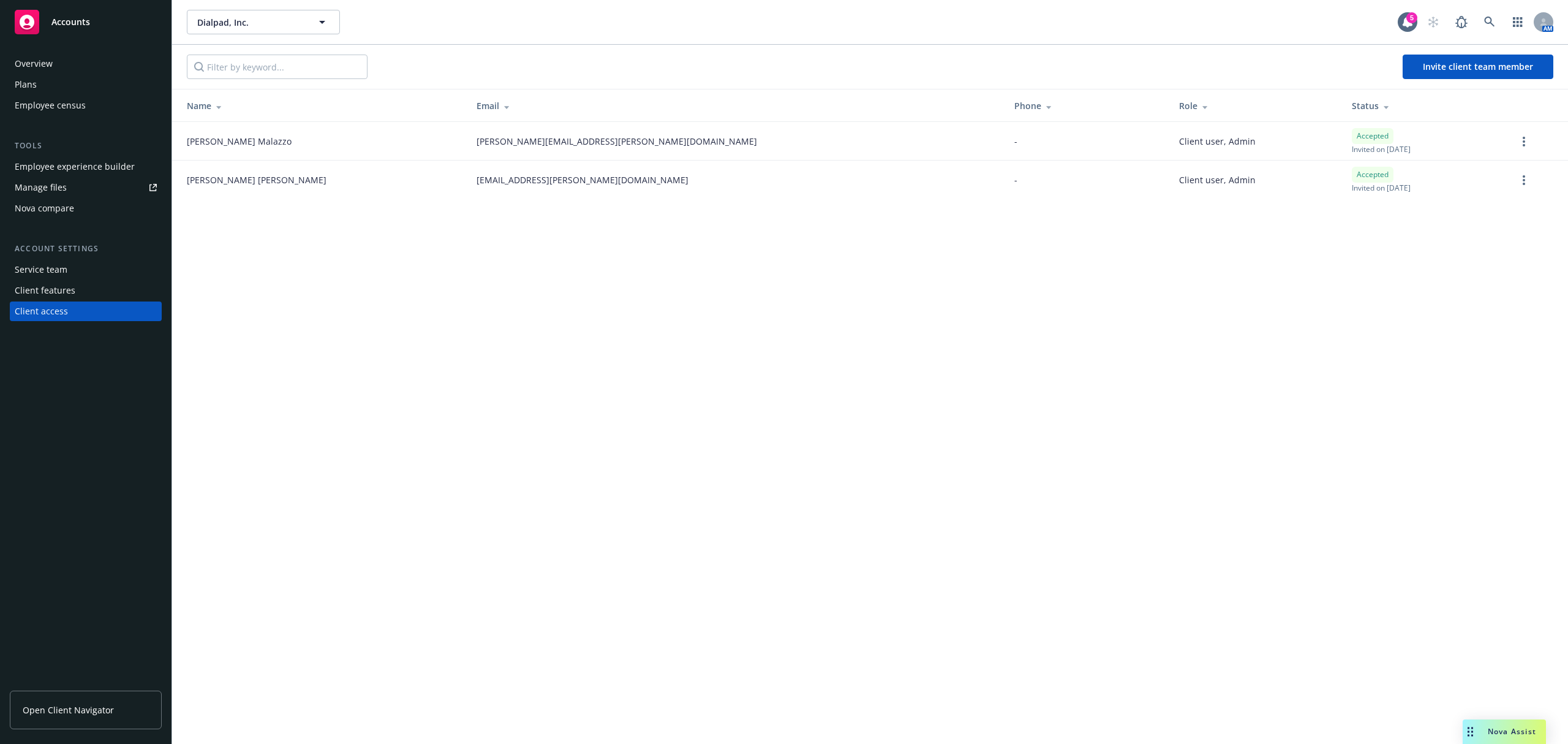
click at [76, 160] on div "Employee experience builder" at bounding box center [75, 167] width 120 height 20
